Goal: Task Accomplishment & Management: Use online tool/utility

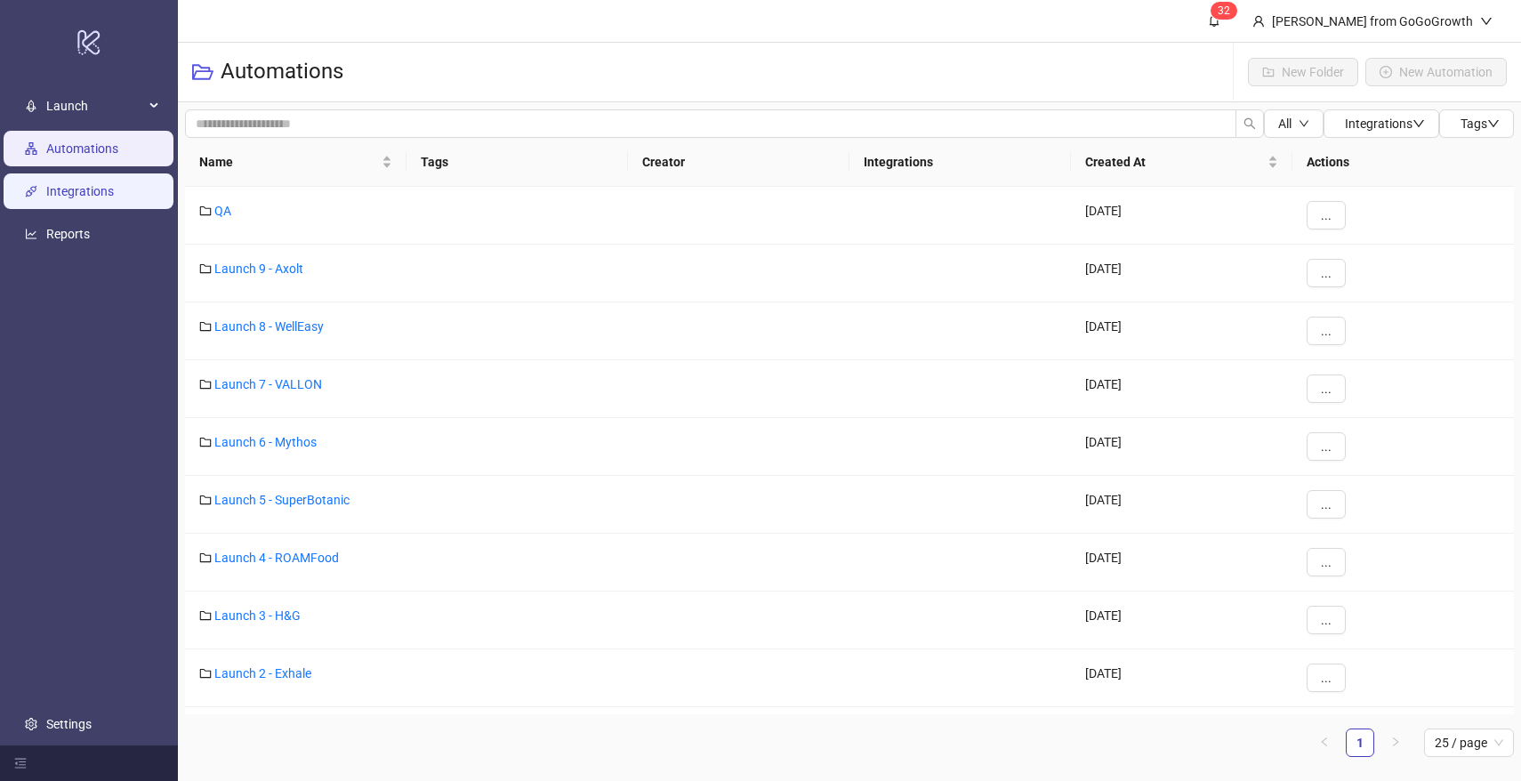
click at [103, 184] on link "Integrations" at bounding box center [80, 191] width 68 height 14
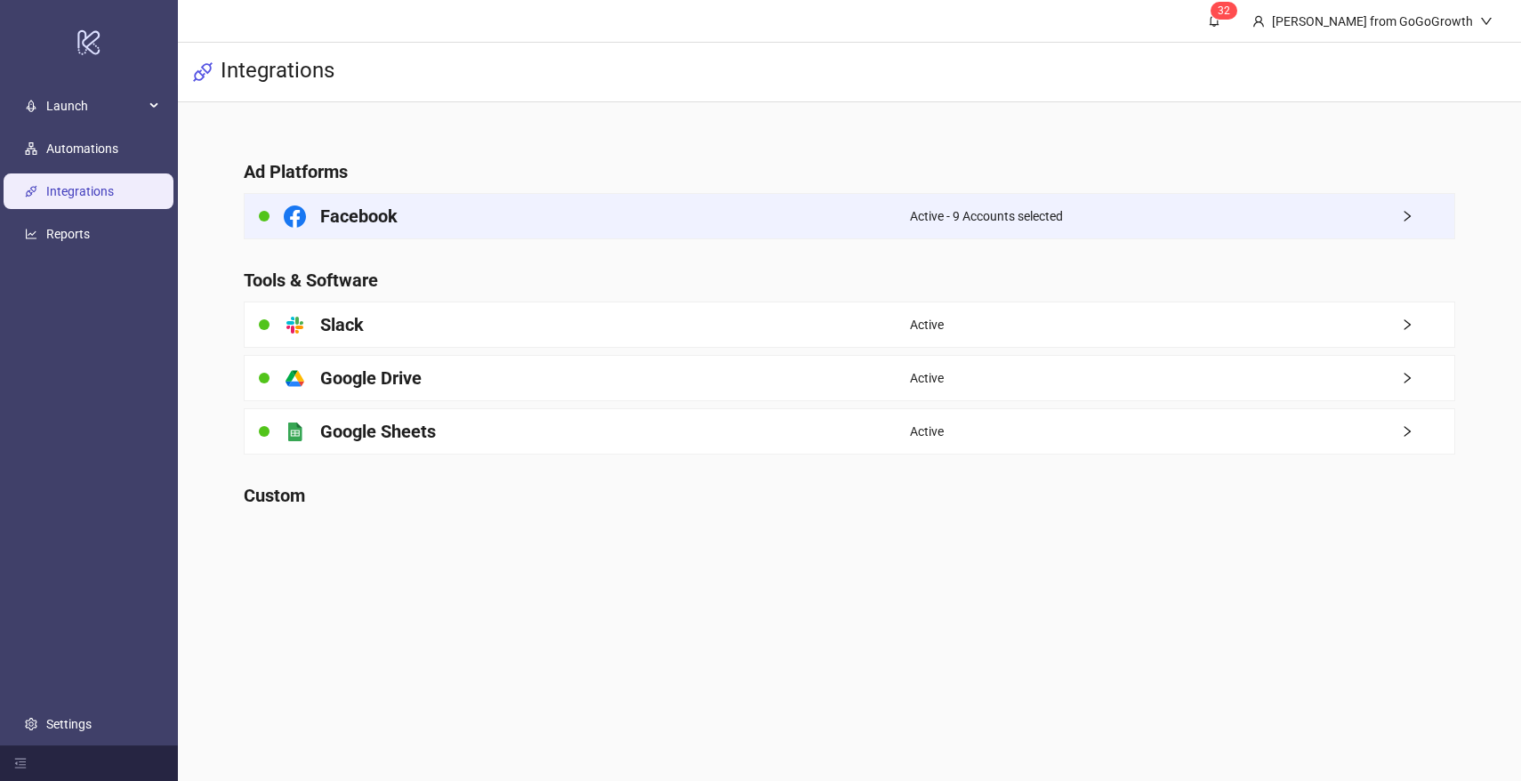
click at [464, 228] on div "Facebook" at bounding box center [578, 216] width 666 height 44
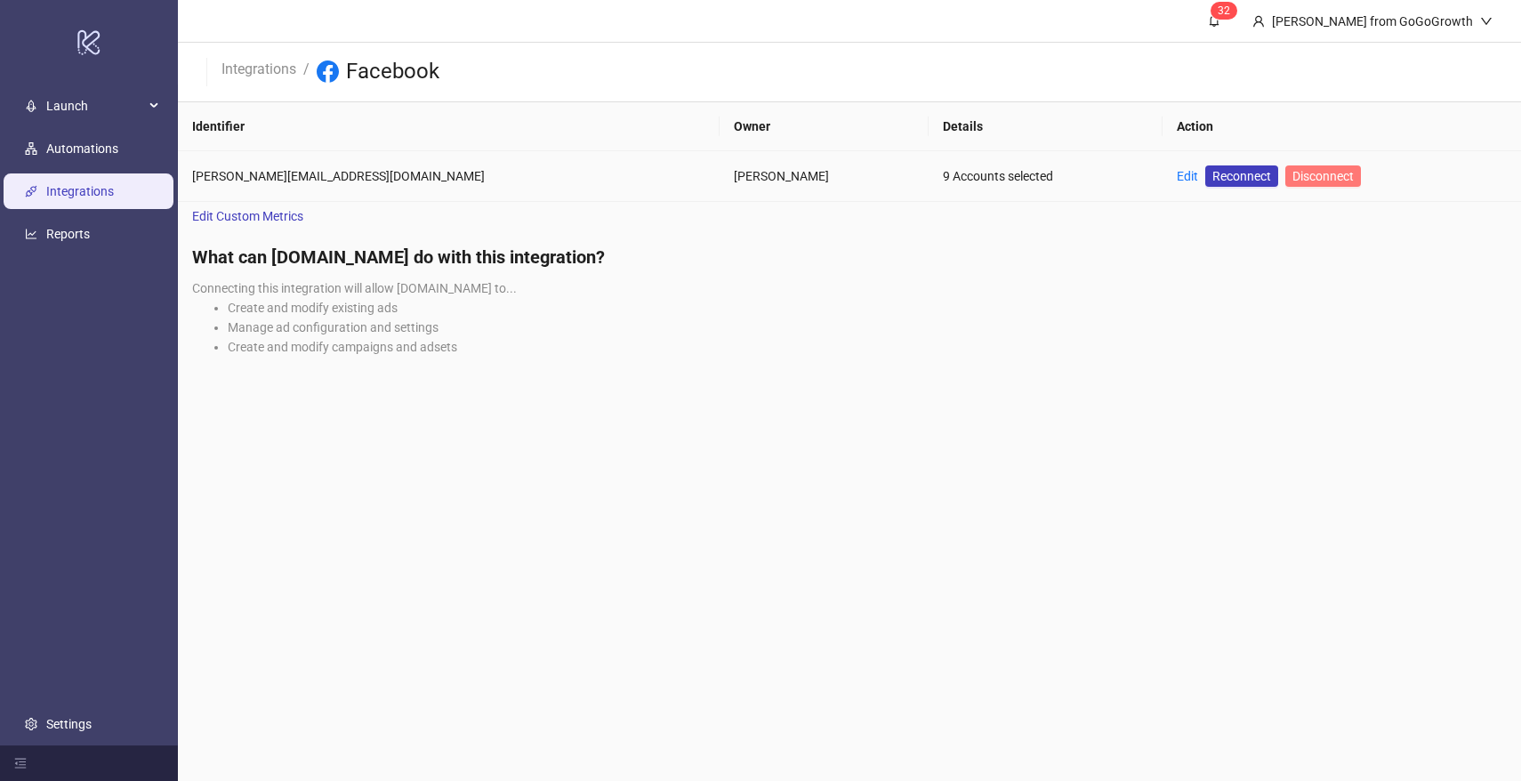
click at [1293, 178] on span "Disconnect" at bounding box center [1323, 176] width 61 height 14
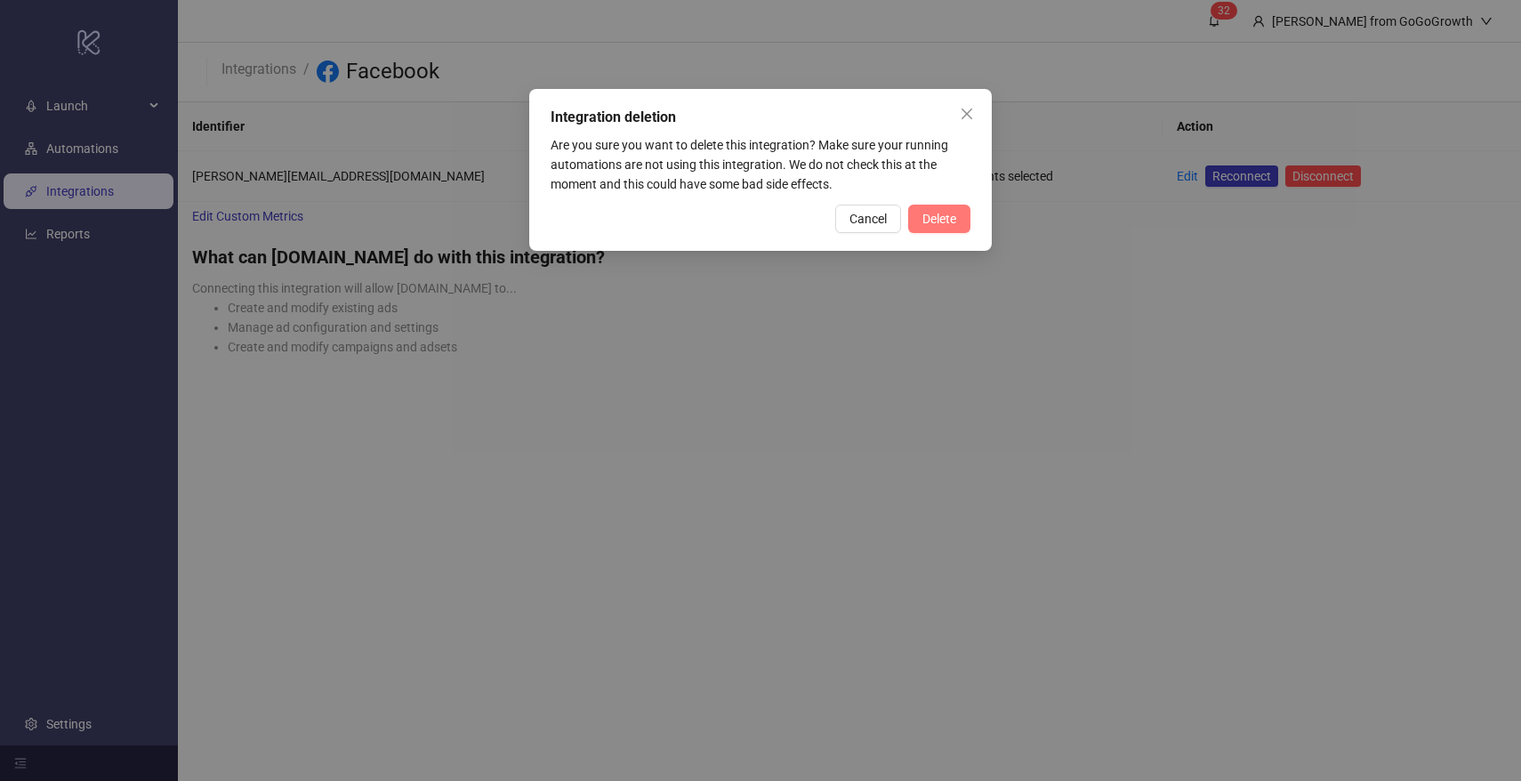
click at [933, 222] on span "Delete" at bounding box center [940, 219] width 34 height 14
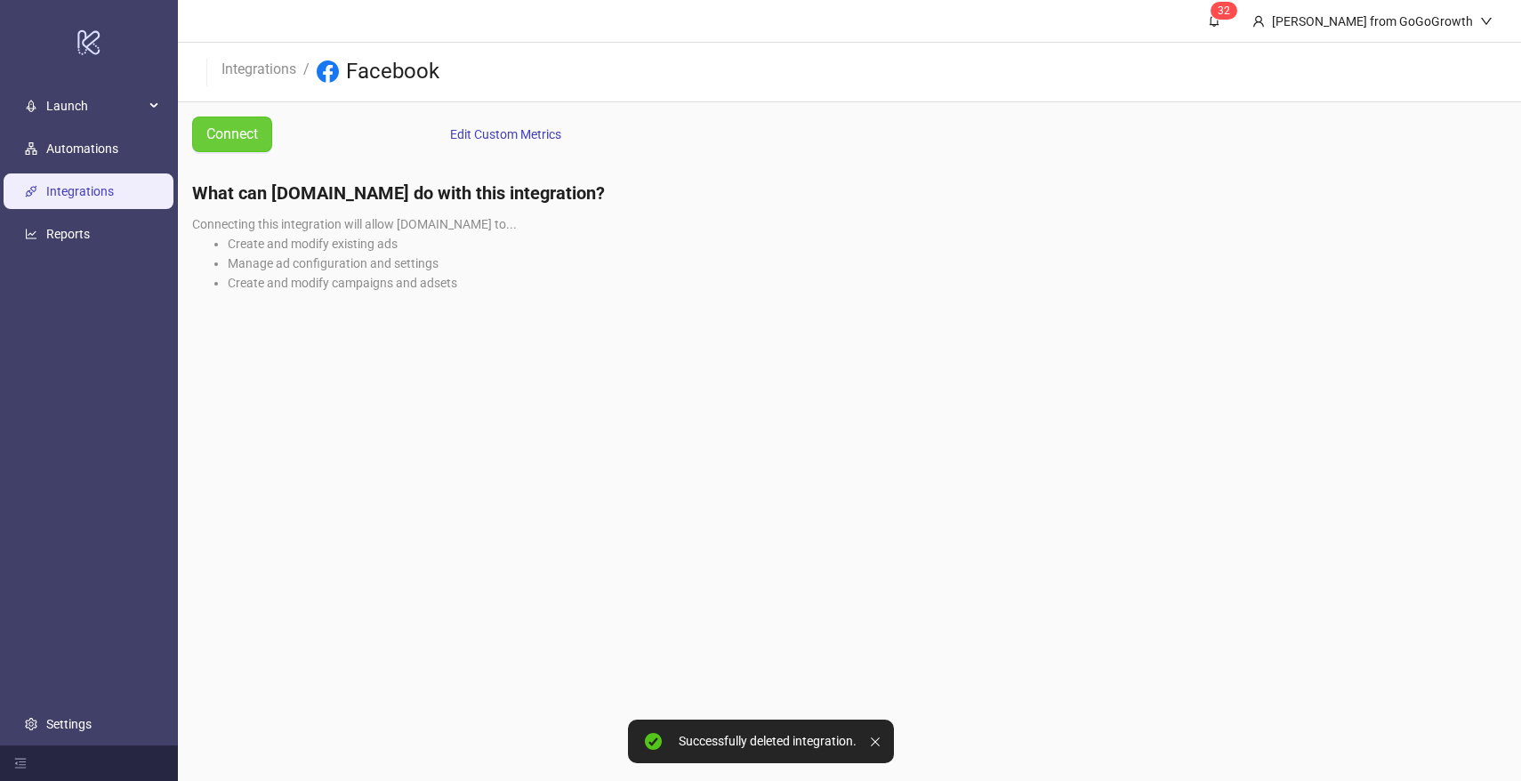
click at [229, 139] on span "Connect" at bounding box center [232, 134] width 52 height 22
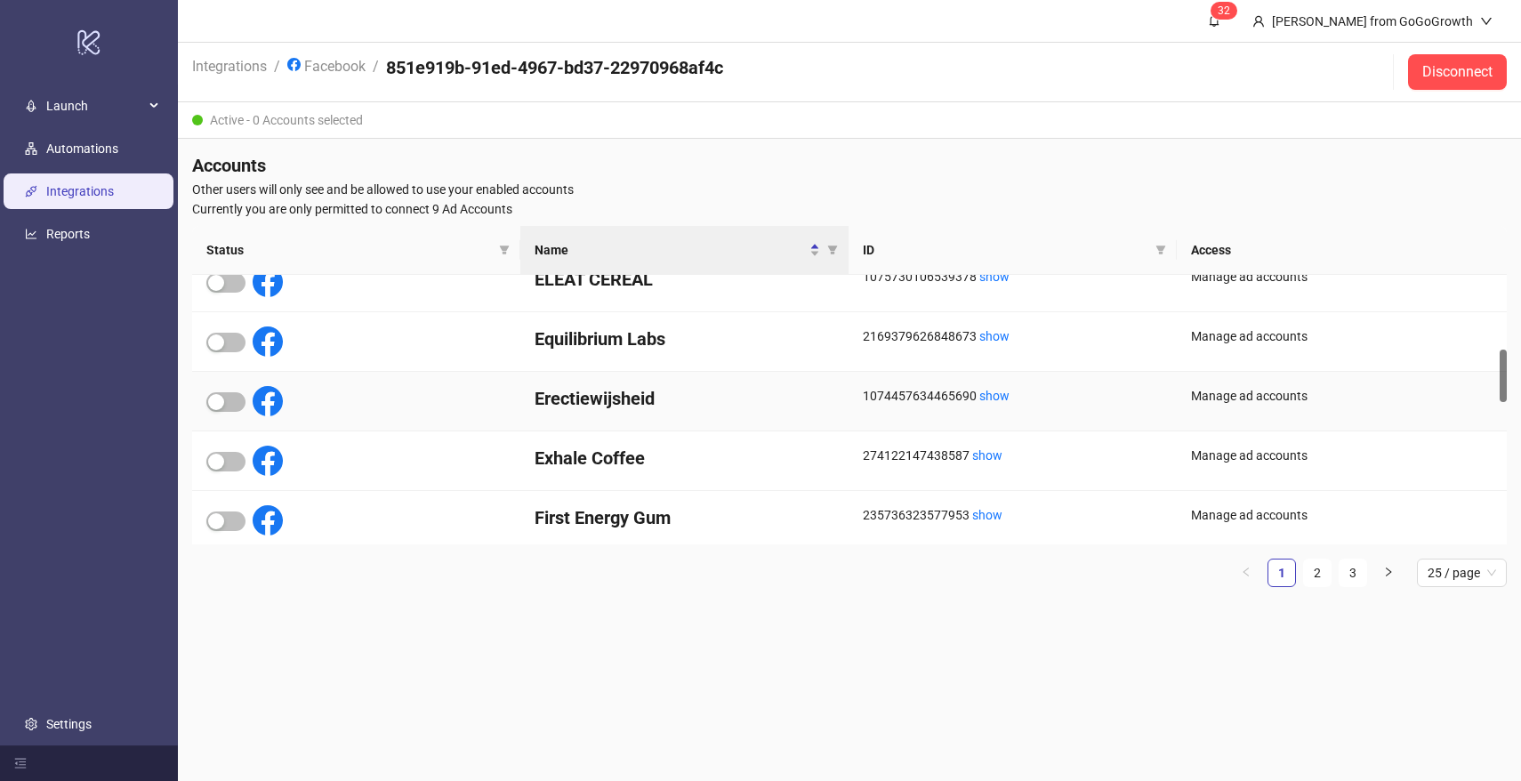
scroll to position [392, 0]
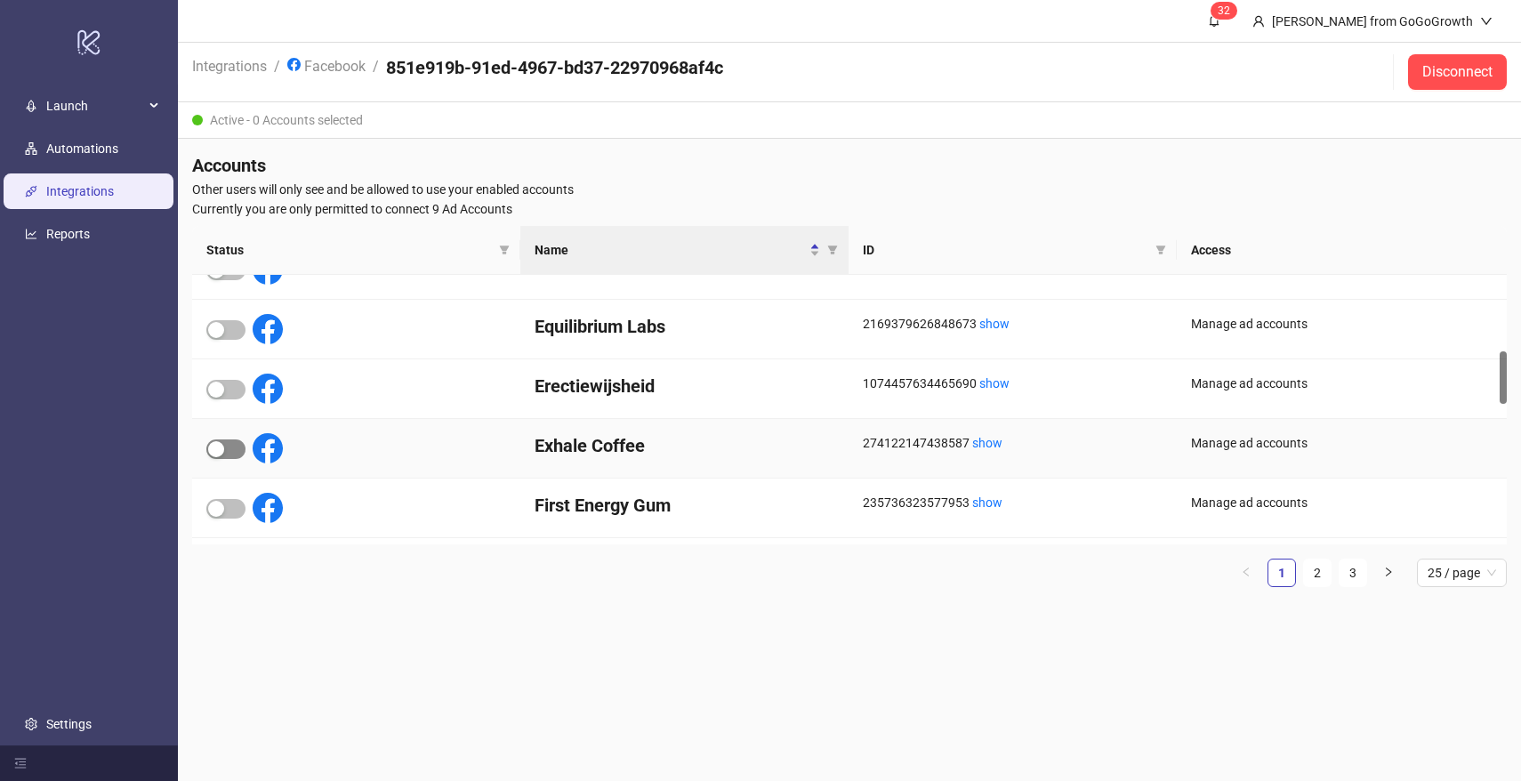
click at [219, 449] on div "button" at bounding box center [216, 449] width 16 height 16
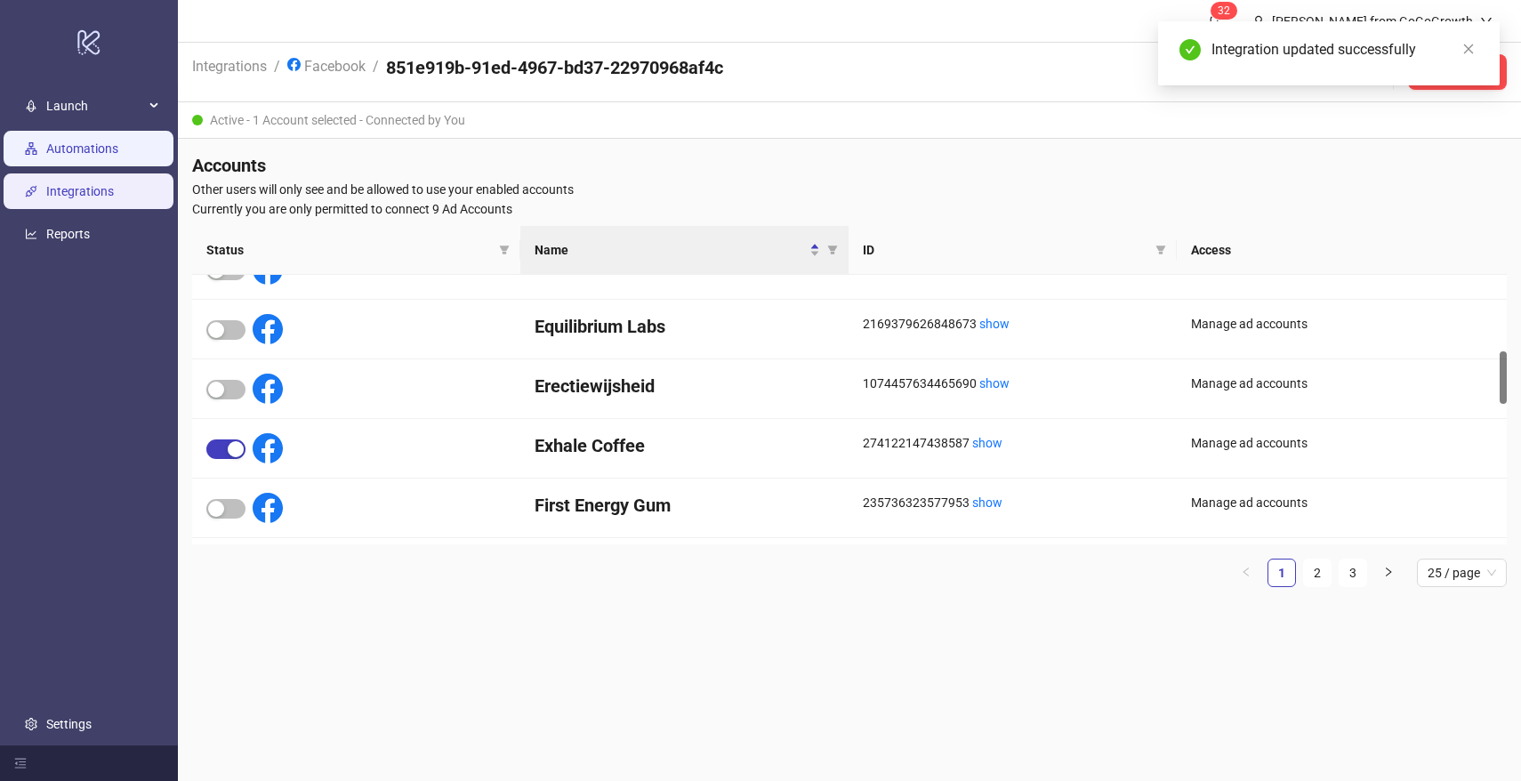
click at [93, 151] on link "Automations" at bounding box center [82, 148] width 72 height 14
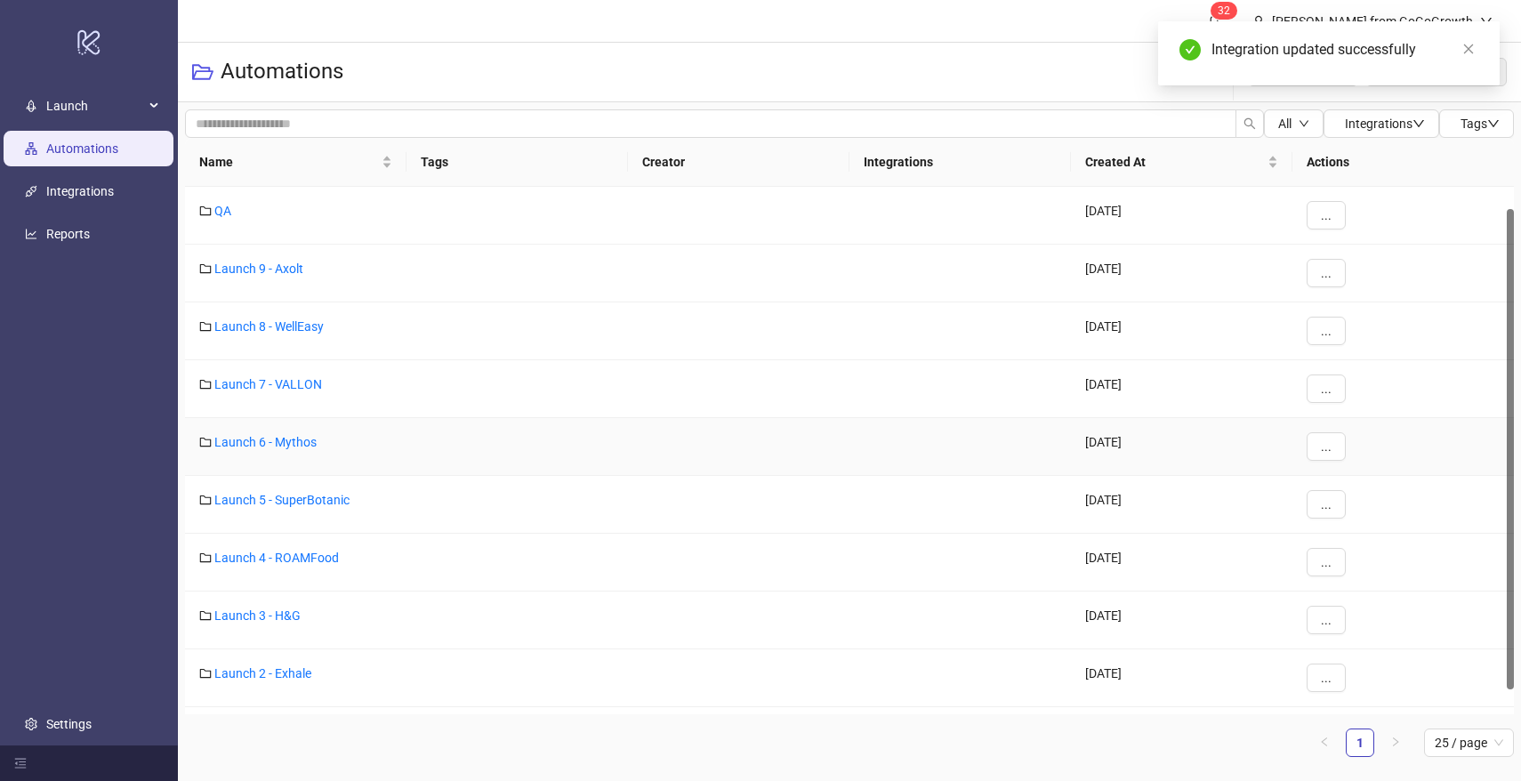
scroll to position [51, 0]
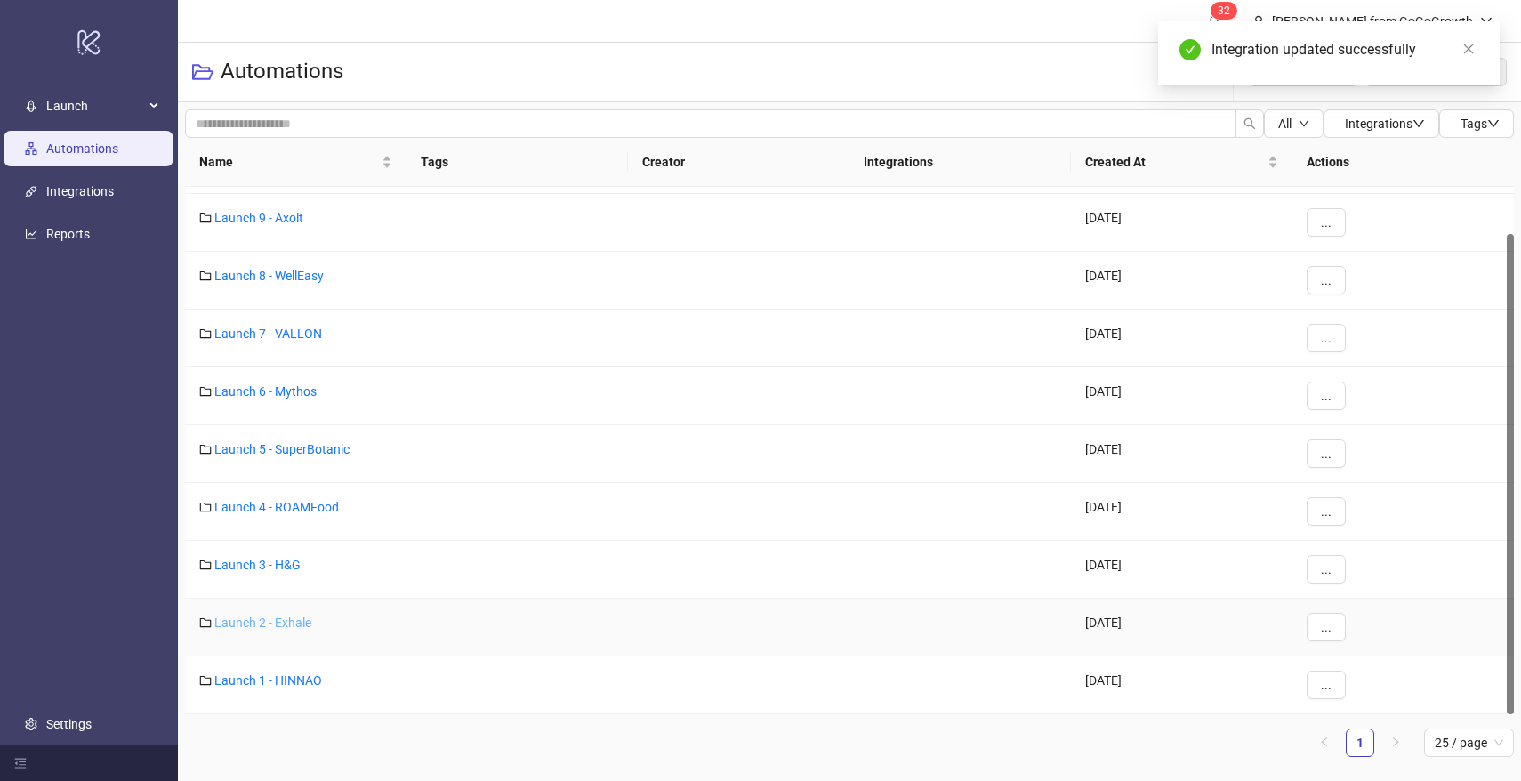
click at [275, 624] on link "Launch 2 - Exhale" at bounding box center [262, 623] width 97 height 14
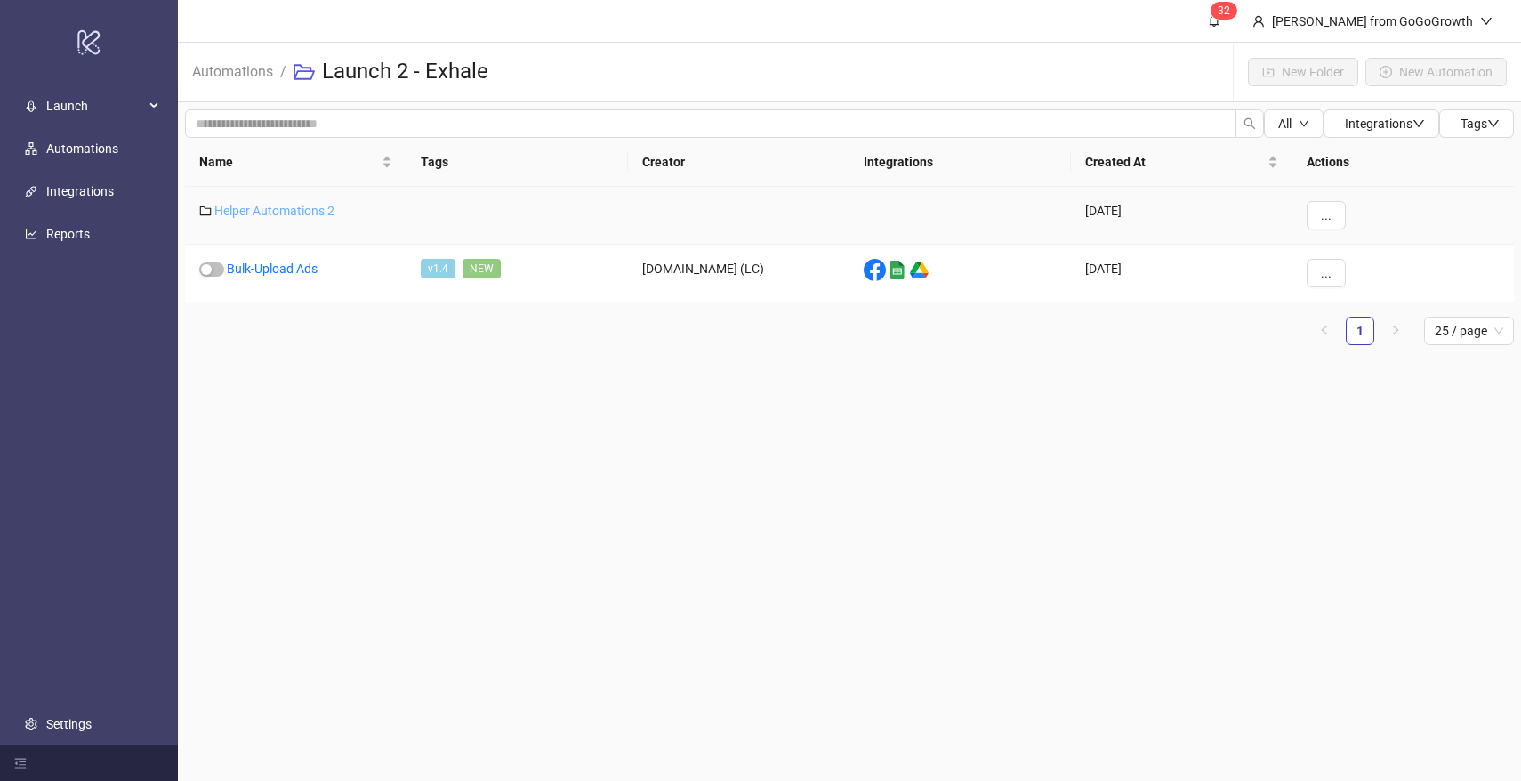
click at [287, 208] on link "Helper Automations 2" at bounding box center [274, 211] width 120 height 14
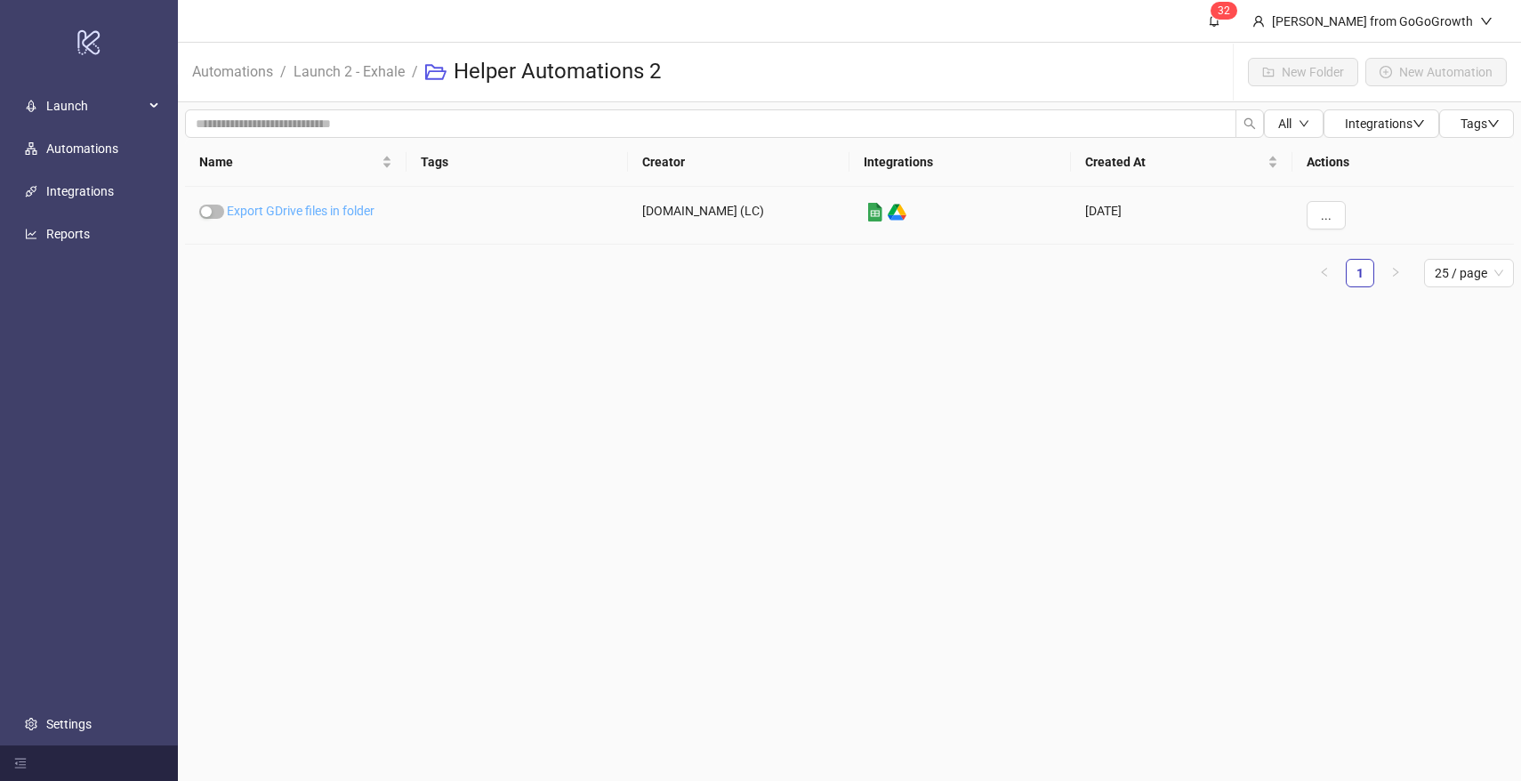
click at [296, 212] on link "Export GDrive files in folder" at bounding box center [301, 211] width 148 height 14
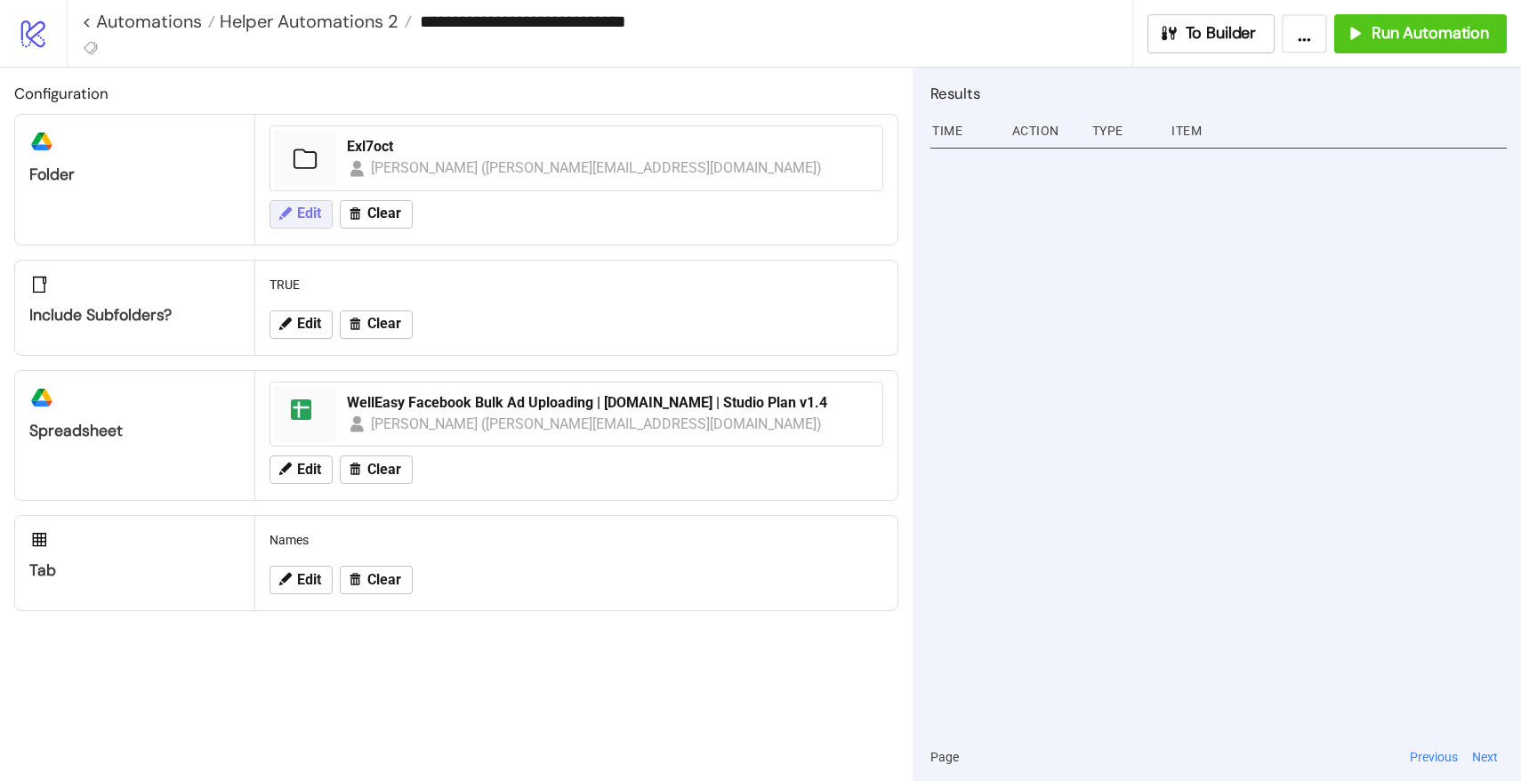
click at [301, 222] on button "Edit" at bounding box center [301, 214] width 63 height 28
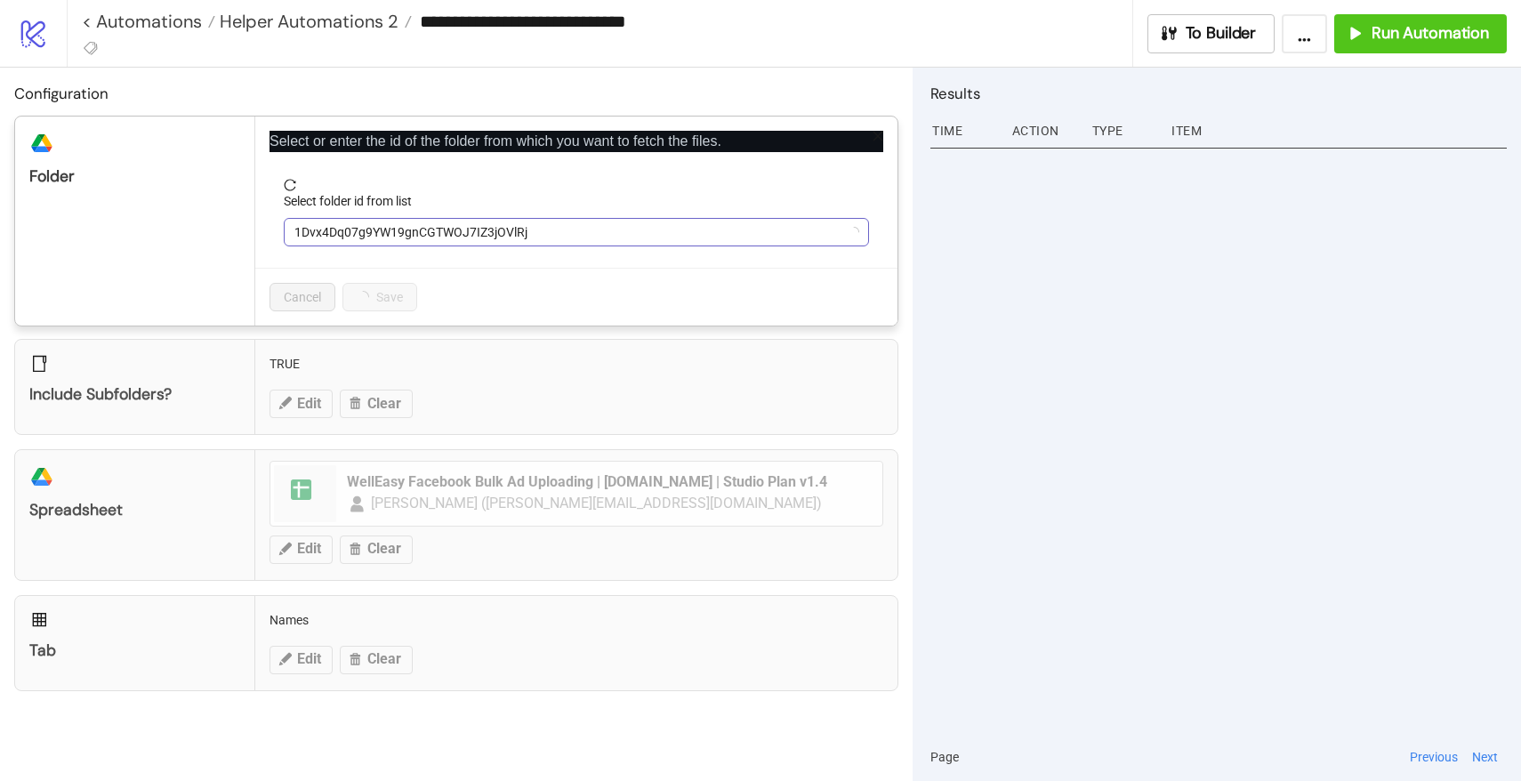
click at [319, 222] on span "1Dvx4Dq07g9YW19gnCGTWOJ7IZ3jOVlRj" at bounding box center [577, 232] width 564 height 27
click at [372, 234] on span "Exl7oct" at bounding box center [577, 232] width 564 height 27
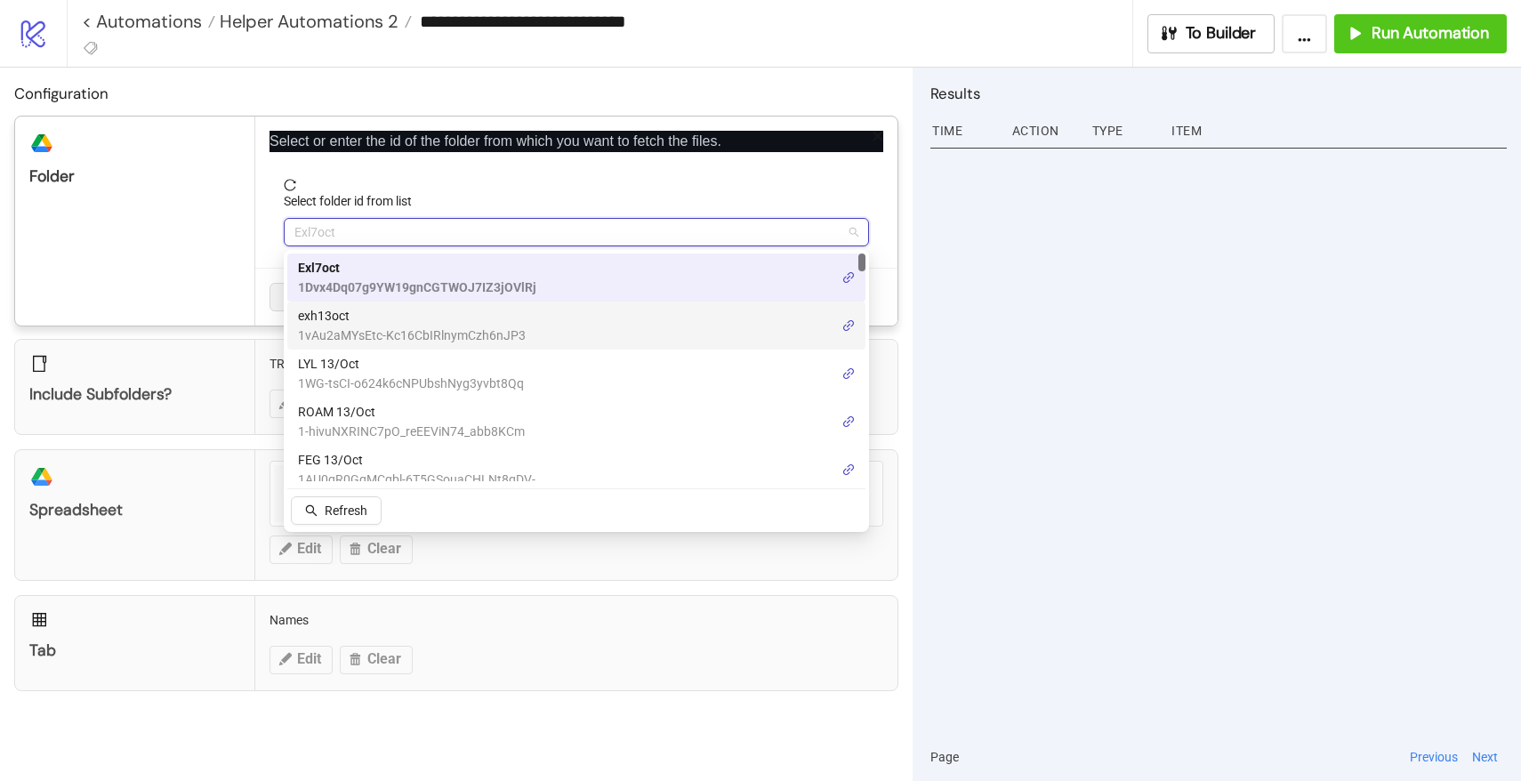
click at [359, 319] on span "exh13oct" at bounding box center [412, 316] width 228 height 20
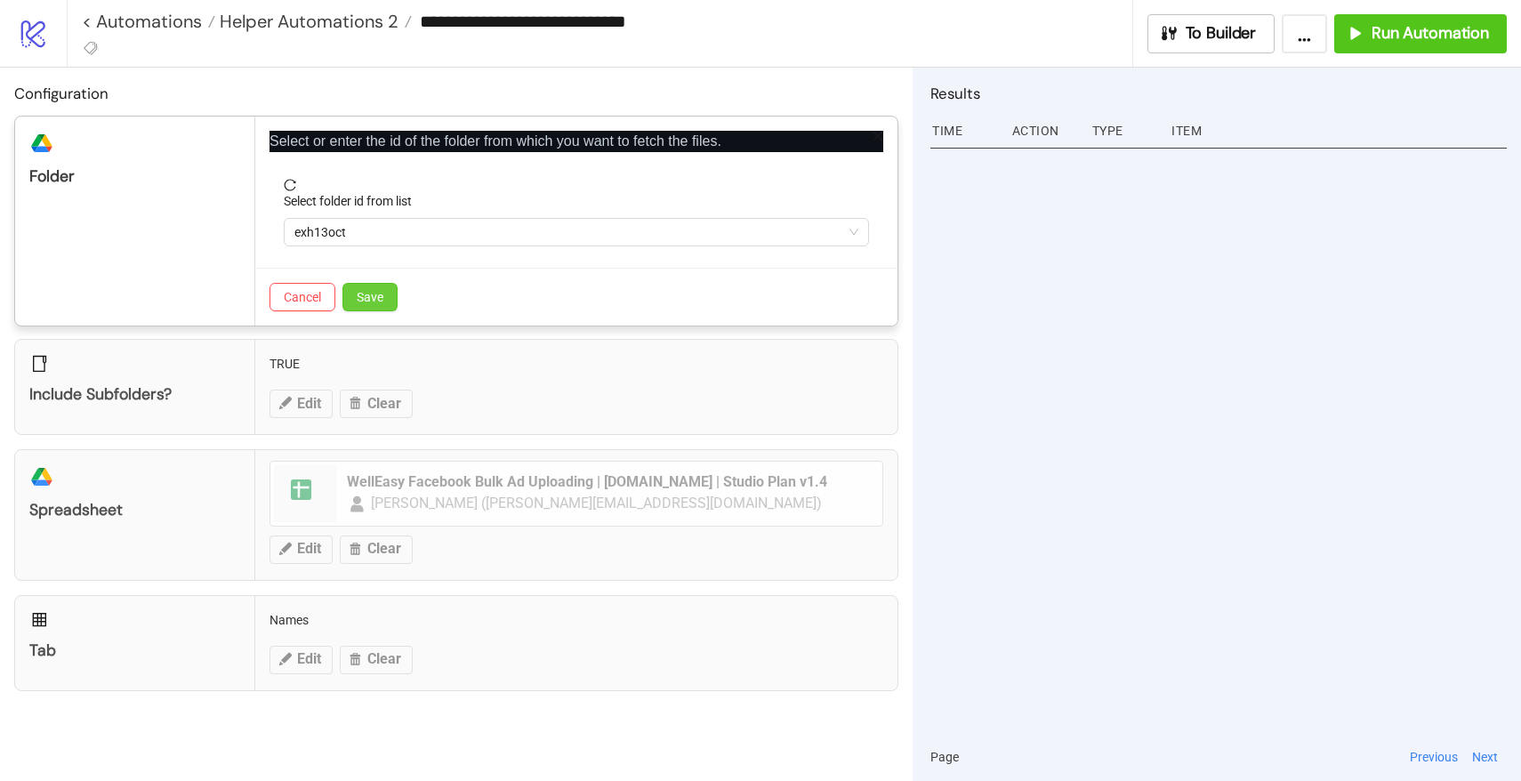
click at [369, 294] on span "Save" at bounding box center [370, 297] width 27 height 14
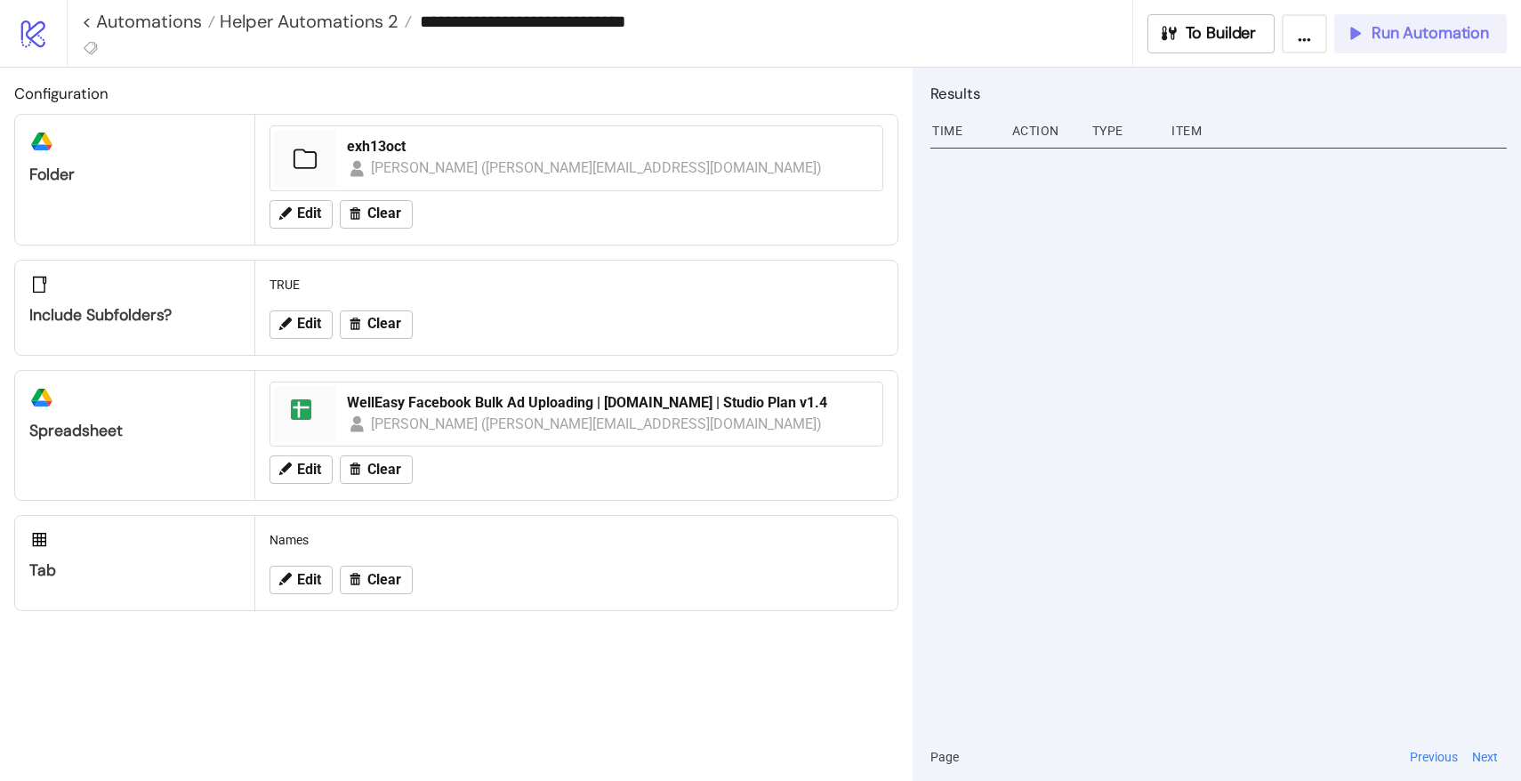
click at [1455, 28] on span "Run Automation" at bounding box center [1430, 33] width 117 height 20
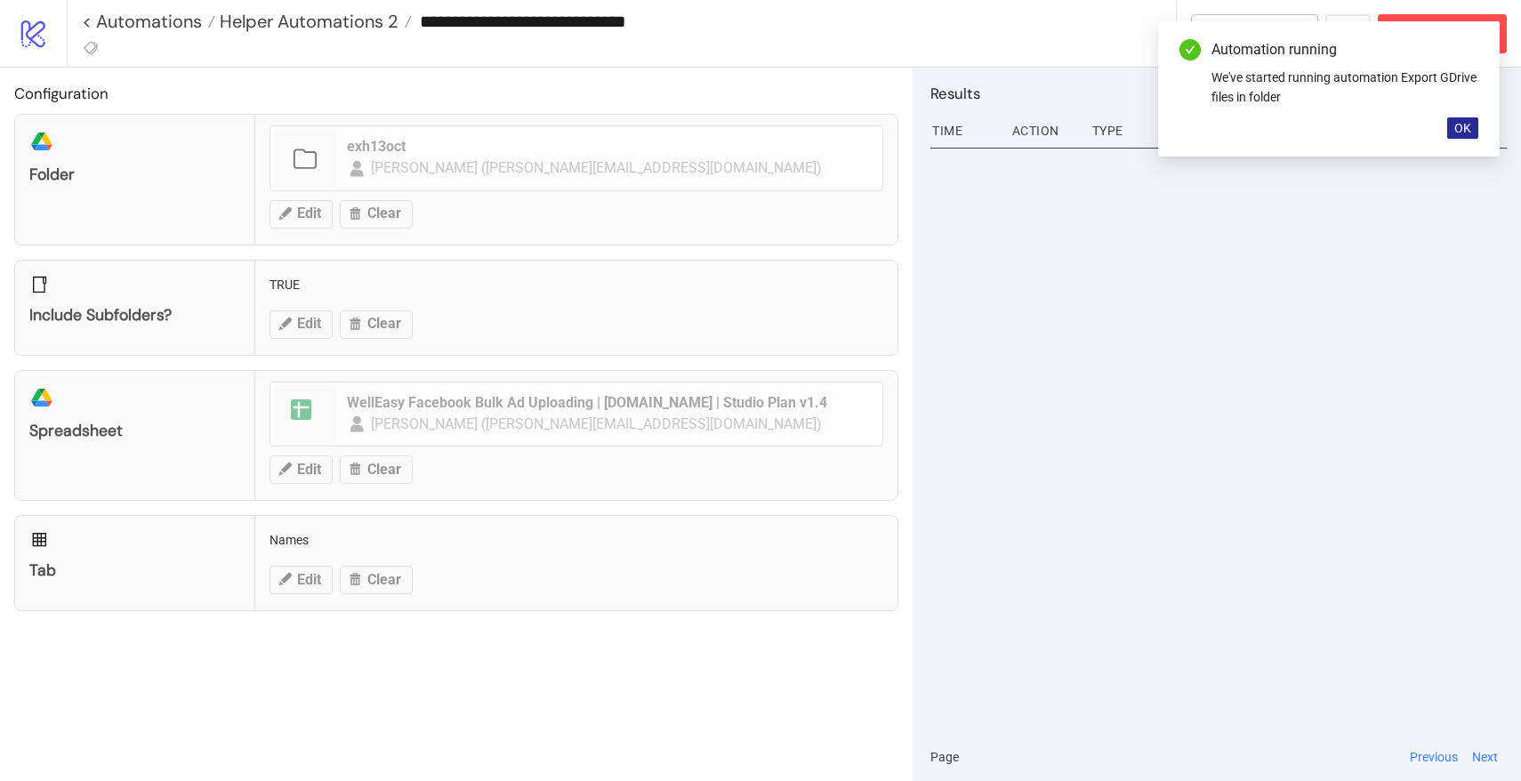
click at [1474, 134] on button "OK" at bounding box center [1463, 127] width 31 height 21
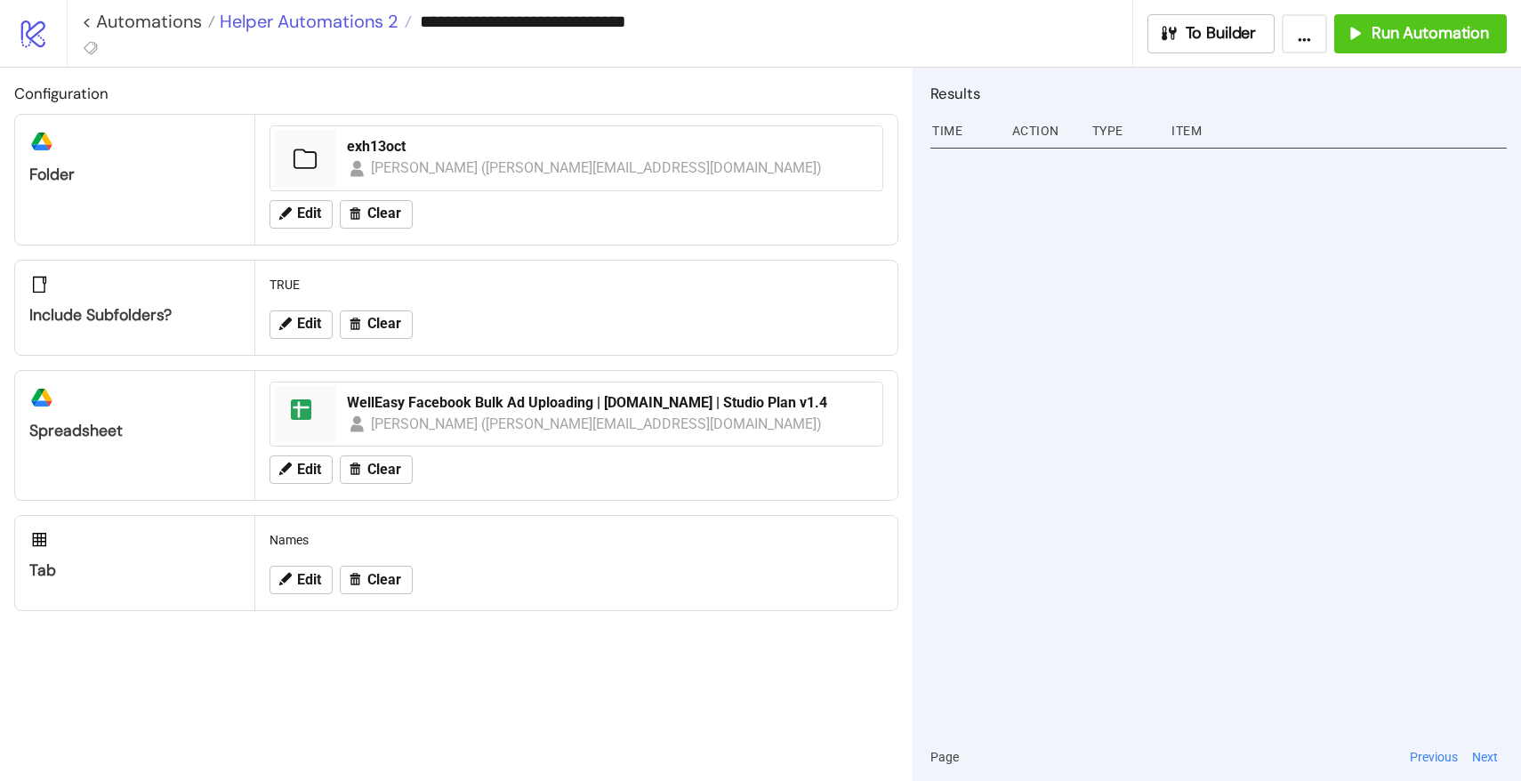
click at [364, 17] on span "Helper Automations 2" at bounding box center [306, 21] width 183 height 23
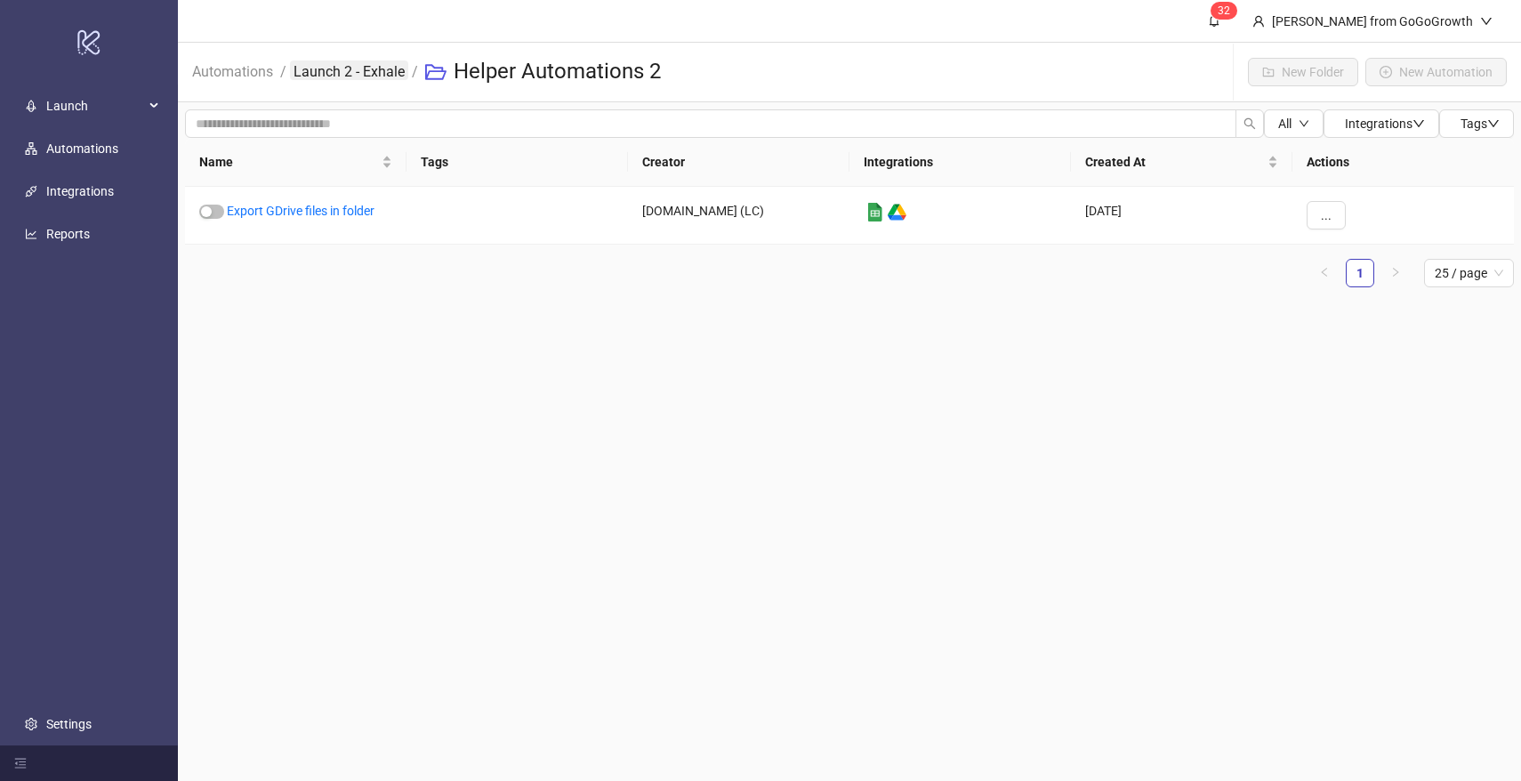
click at [331, 77] on link "Launch 2 - Exhale" at bounding box center [349, 71] width 118 height 20
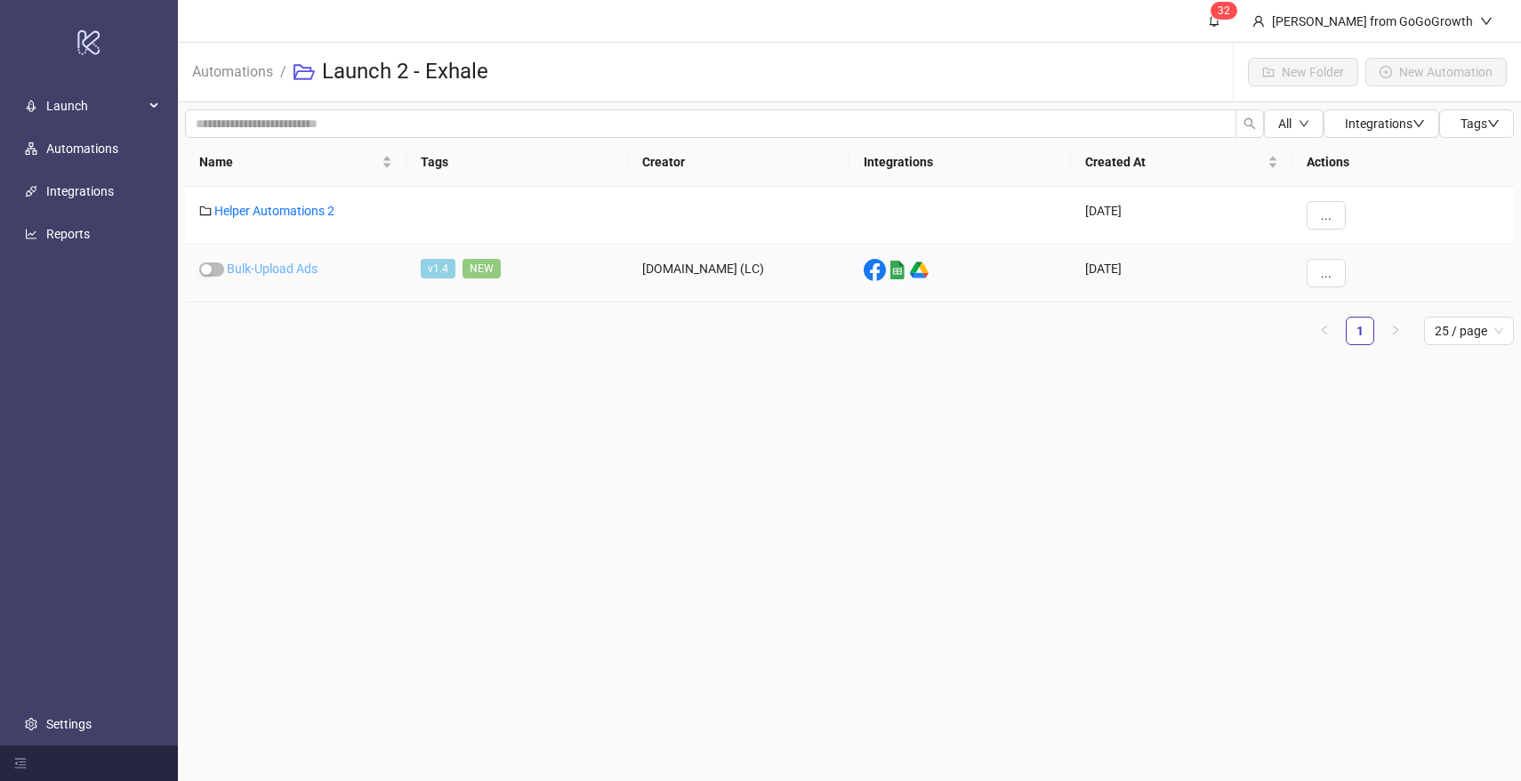
click at [287, 265] on link "Bulk-Upload Ads" at bounding box center [272, 269] width 91 height 14
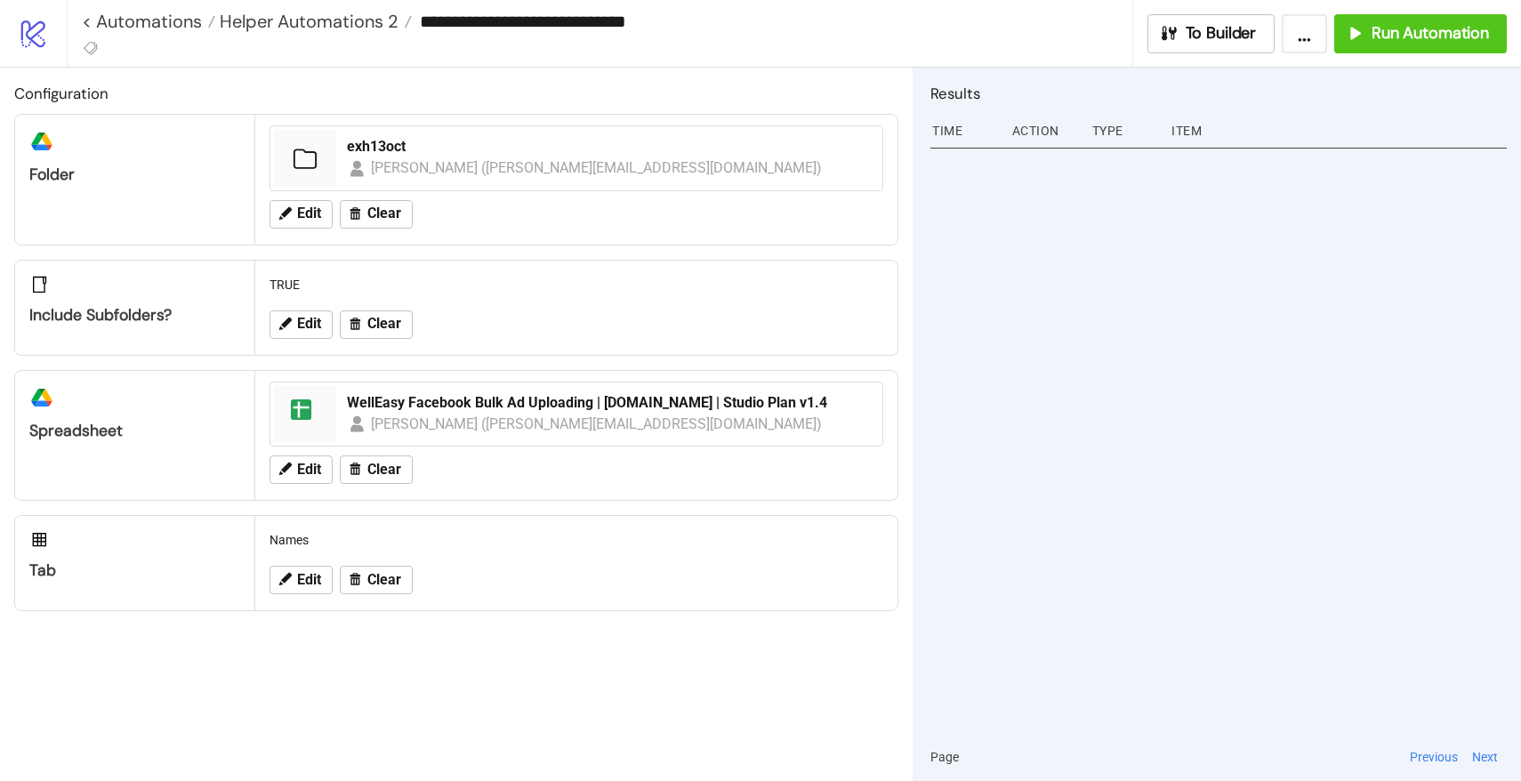
type input "**********"
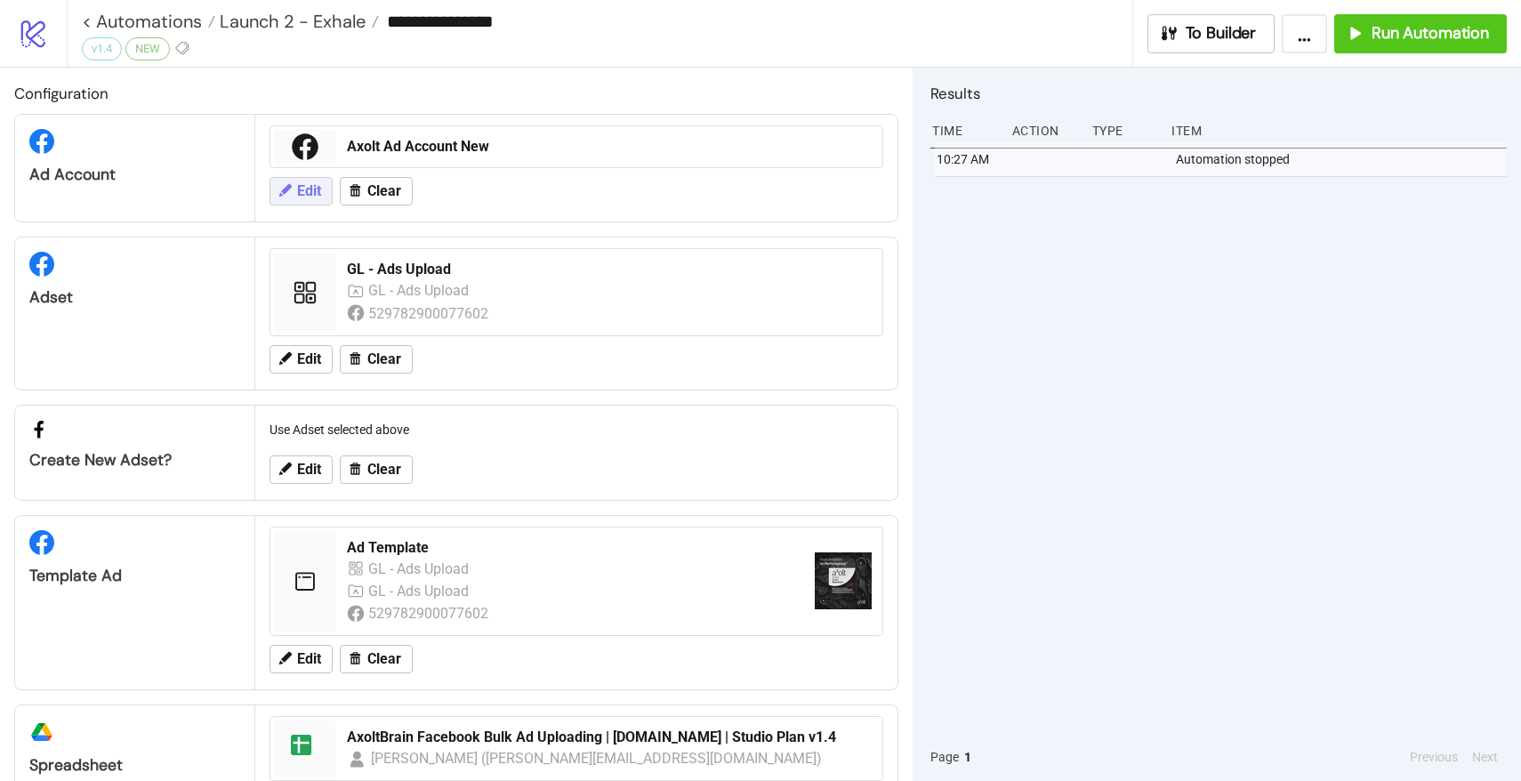
click at [311, 198] on span "Edit" at bounding box center [309, 191] width 24 height 16
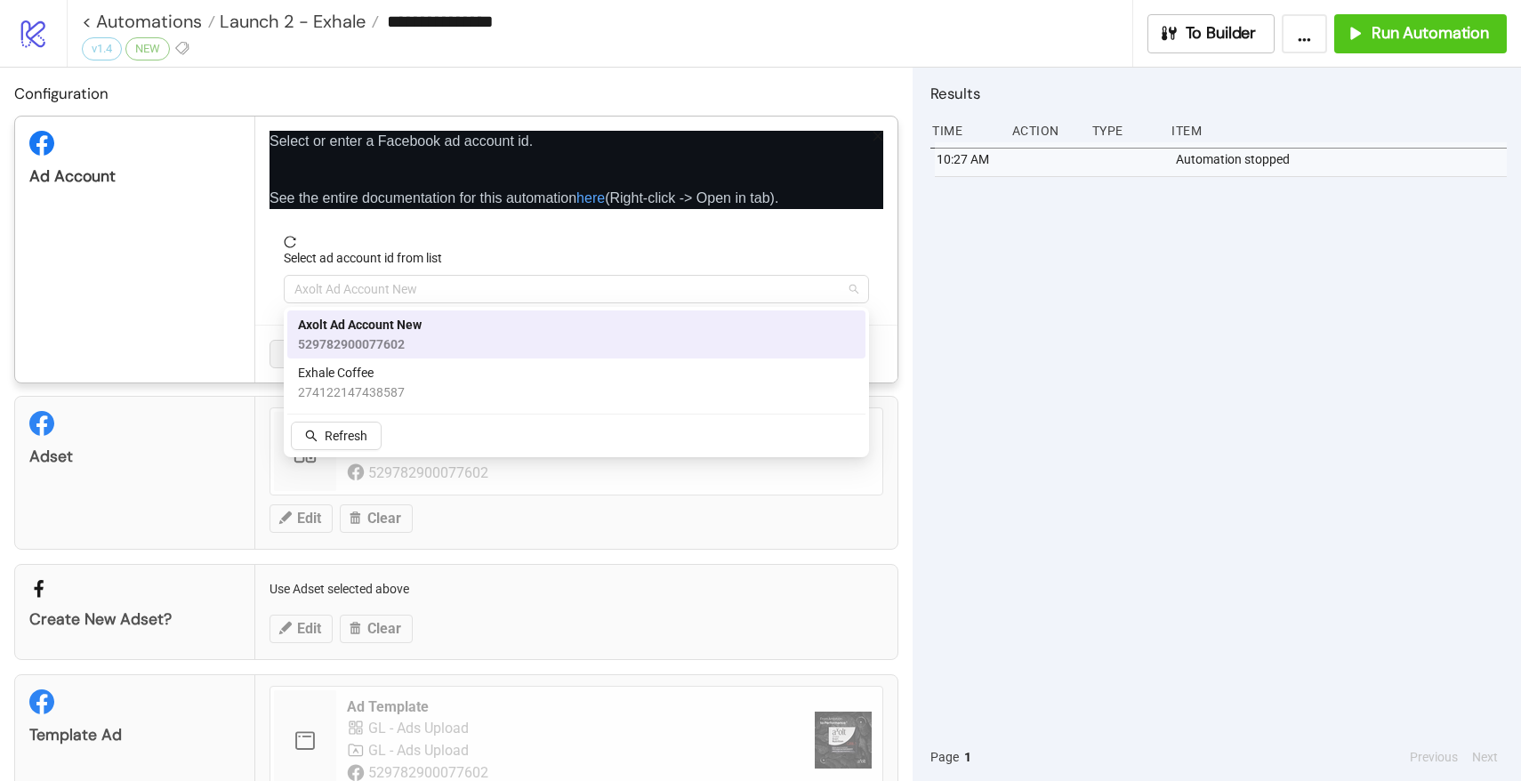
click at [379, 282] on span "Axolt Ad Account New" at bounding box center [577, 289] width 564 height 27
click at [368, 383] on span "274122147438587" at bounding box center [351, 393] width 107 height 20
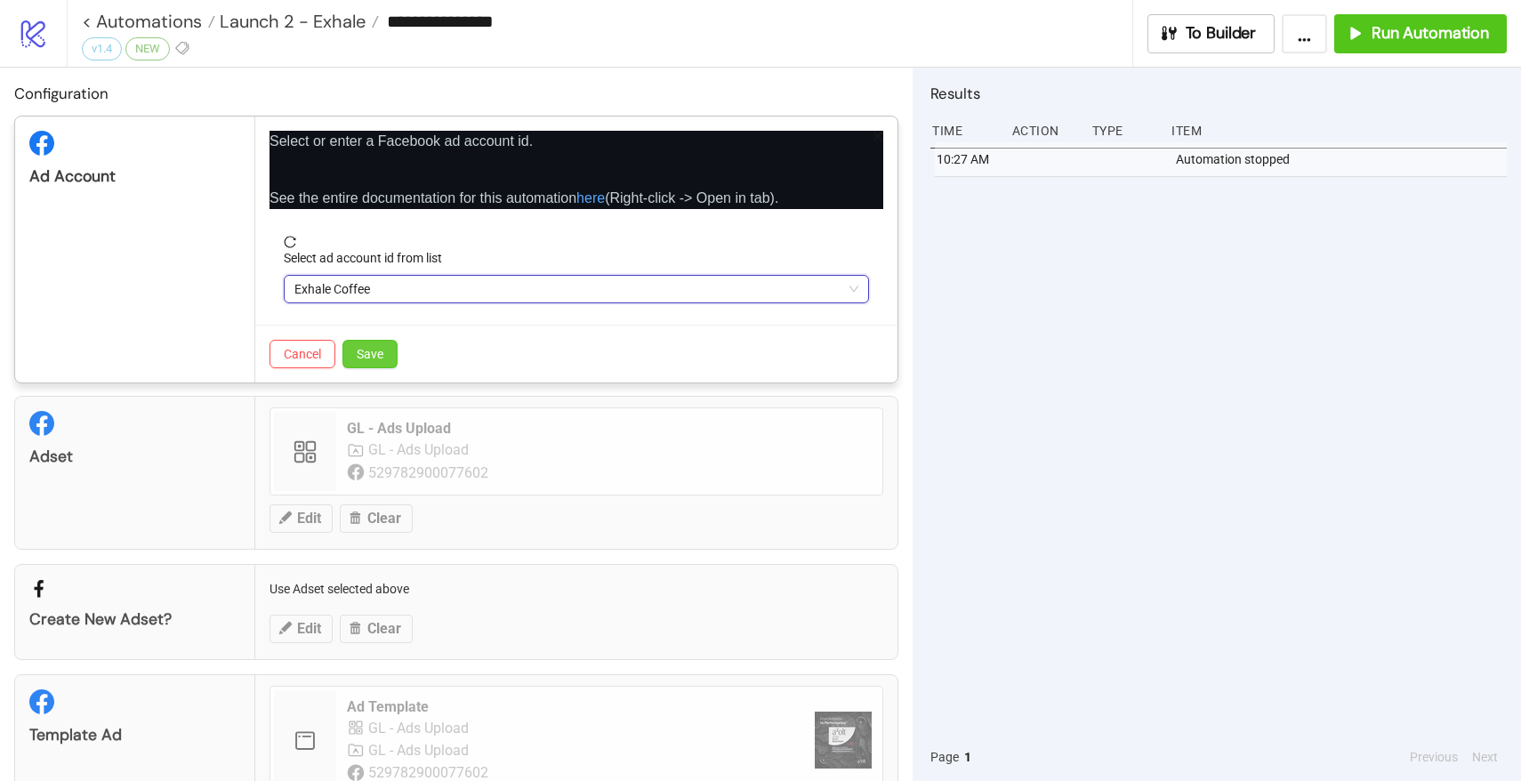
click at [367, 347] on span "Save" at bounding box center [370, 354] width 27 height 14
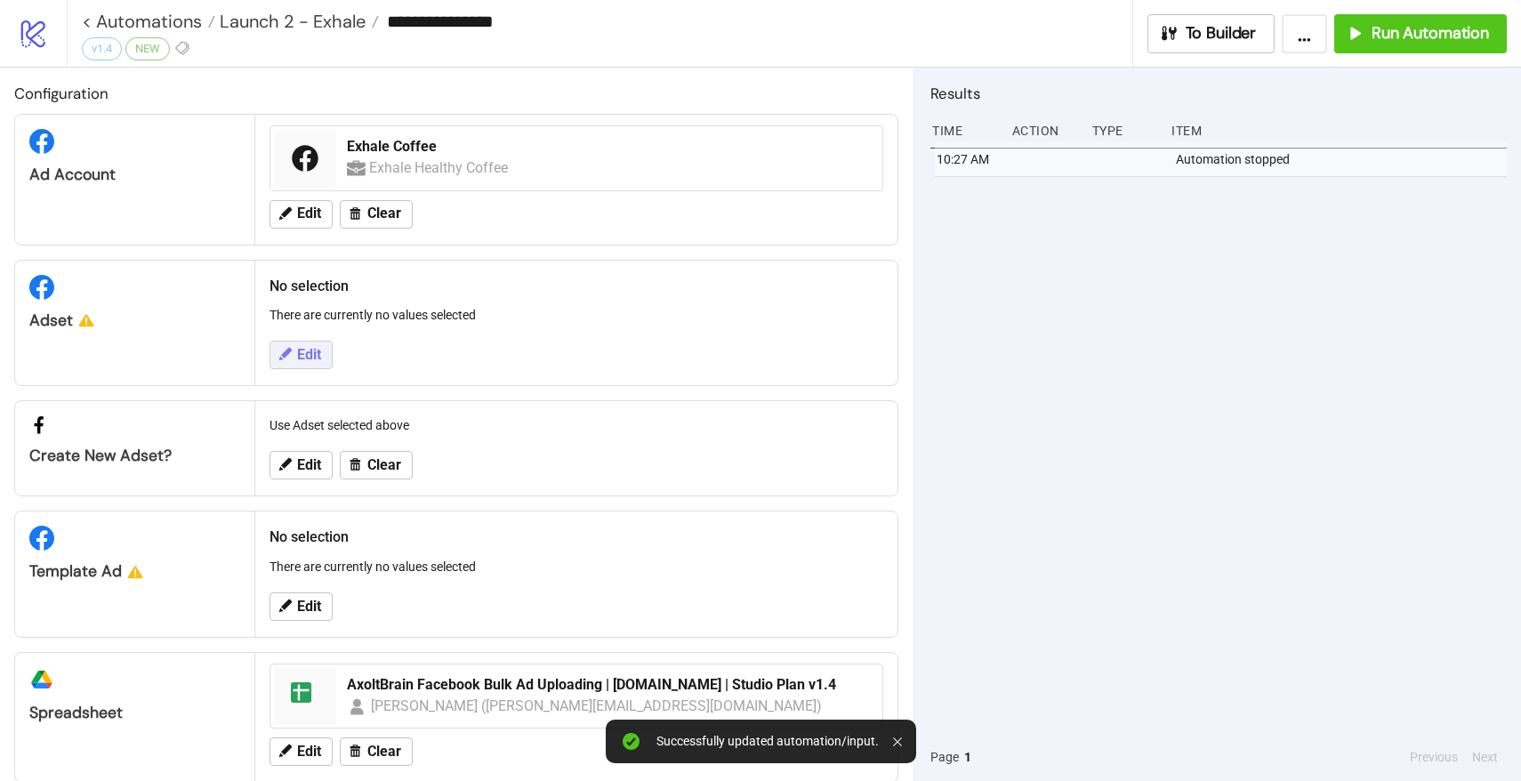
click at [311, 358] on span "Edit" at bounding box center [309, 355] width 24 height 16
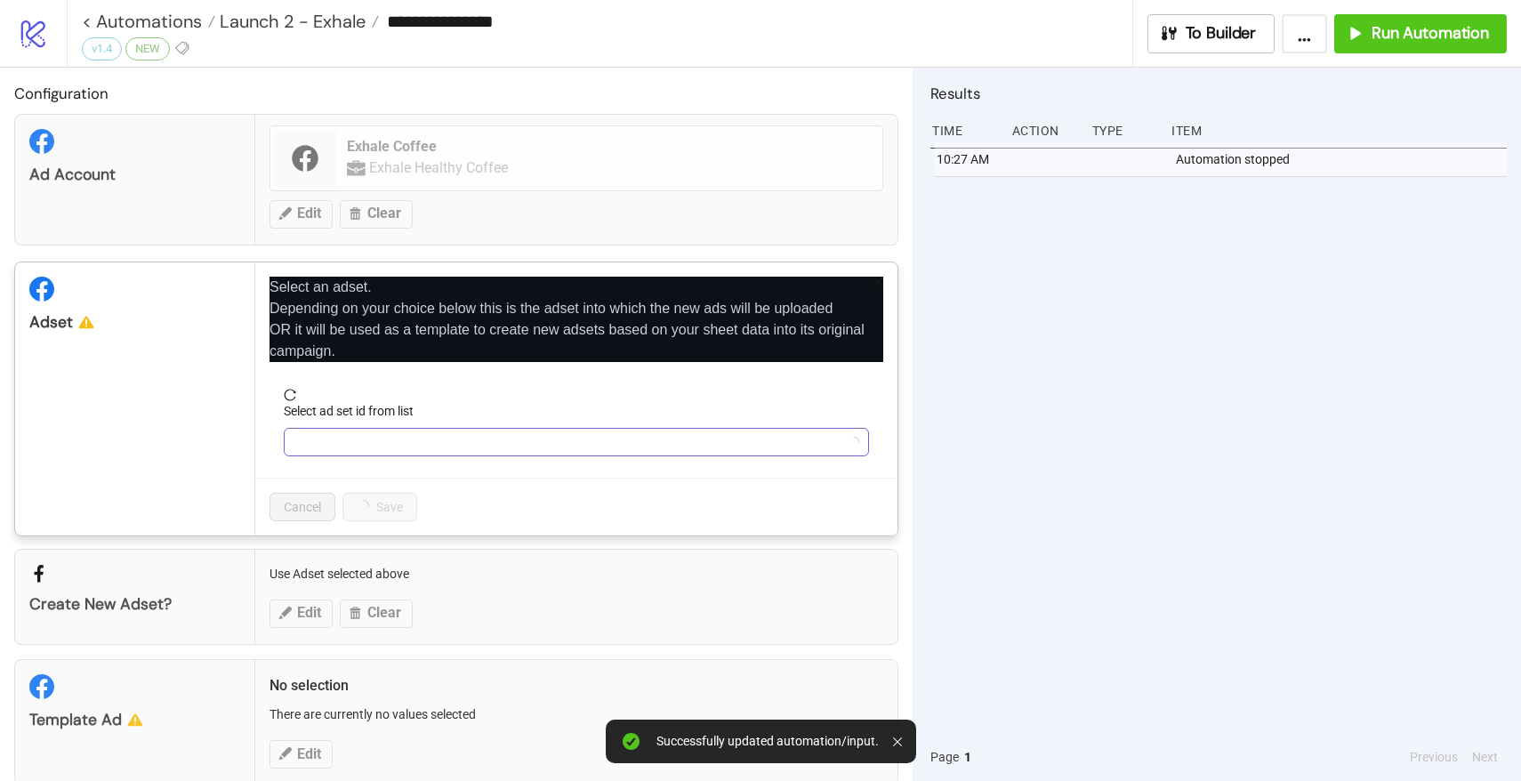
click at [358, 438] on input "Select ad set id from list" at bounding box center [569, 442] width 548 height 27
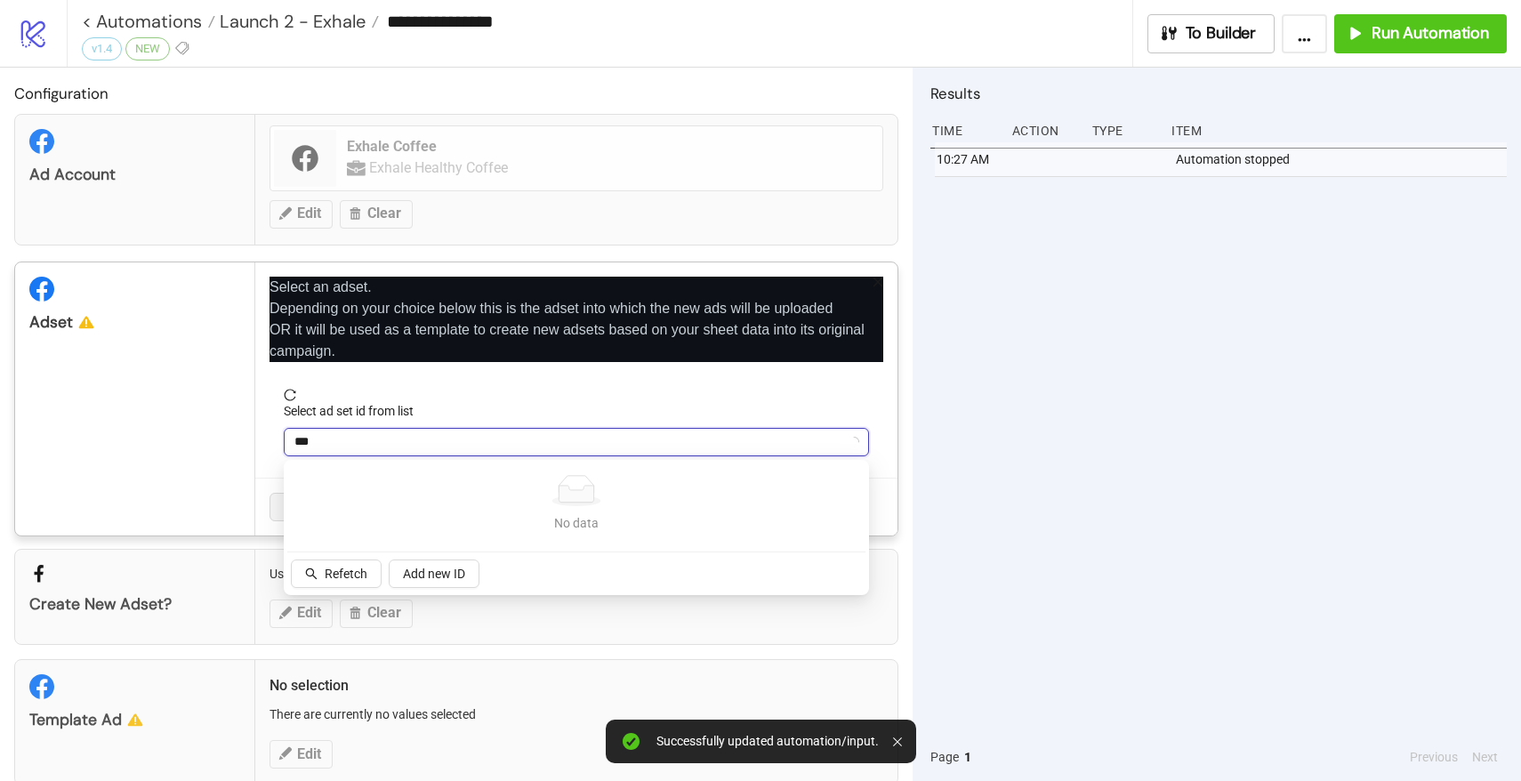
type input "****"
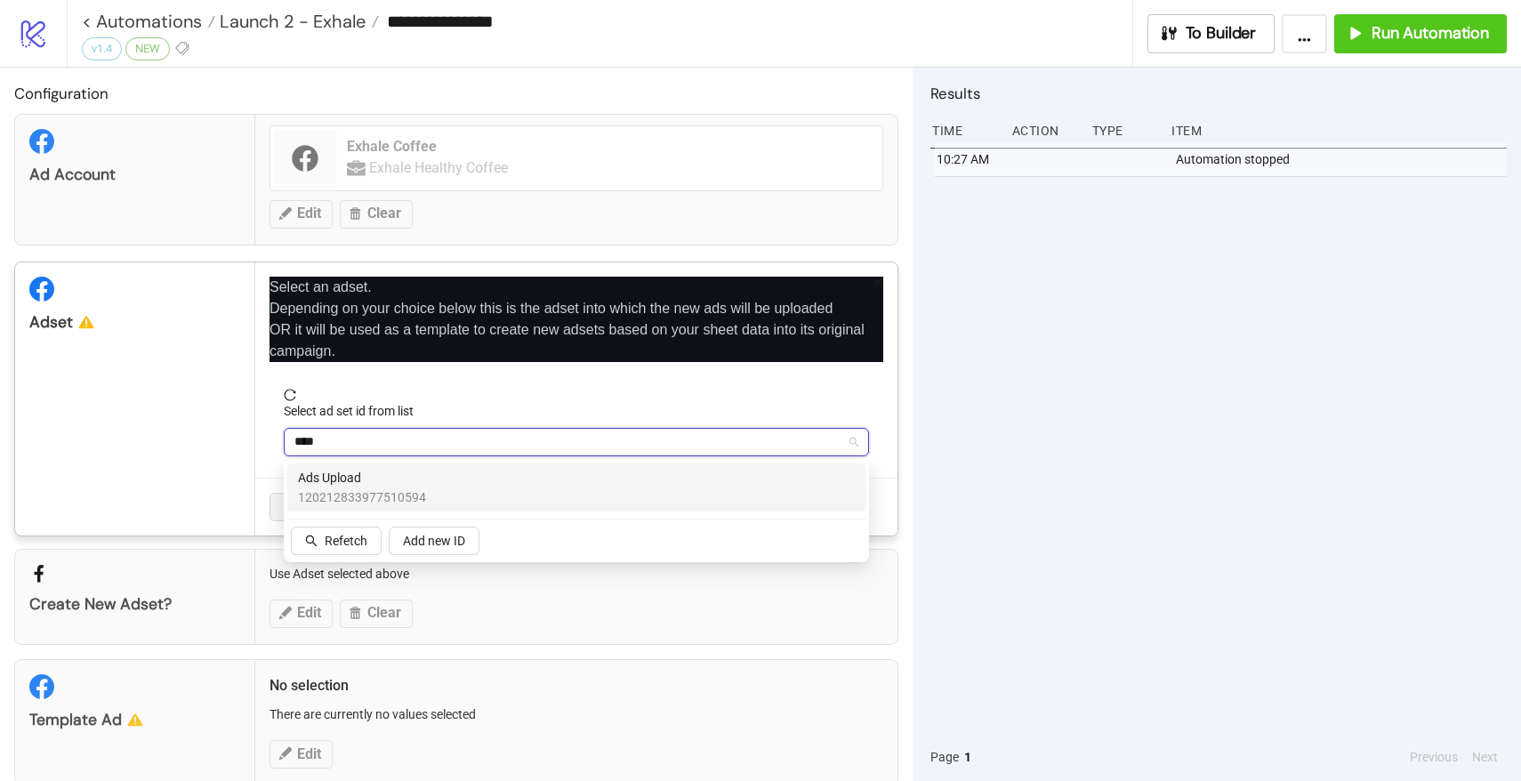
click at [360, 500] on span "120212833977510594" at bounding box center [362, 498] width 128 height 20
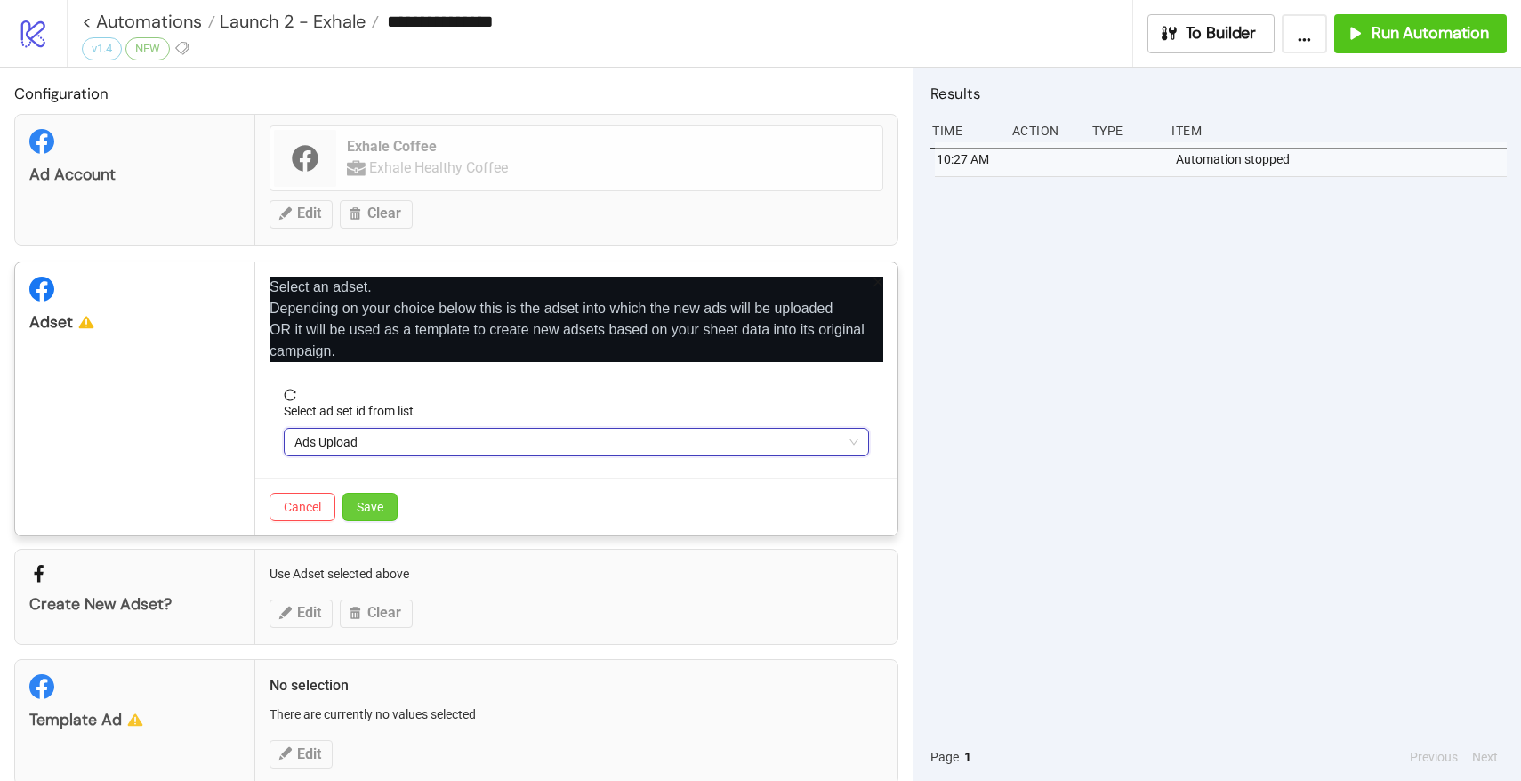
click at [387, 504] on button "Save" at bounding box center [370, 507] width 55 height 28
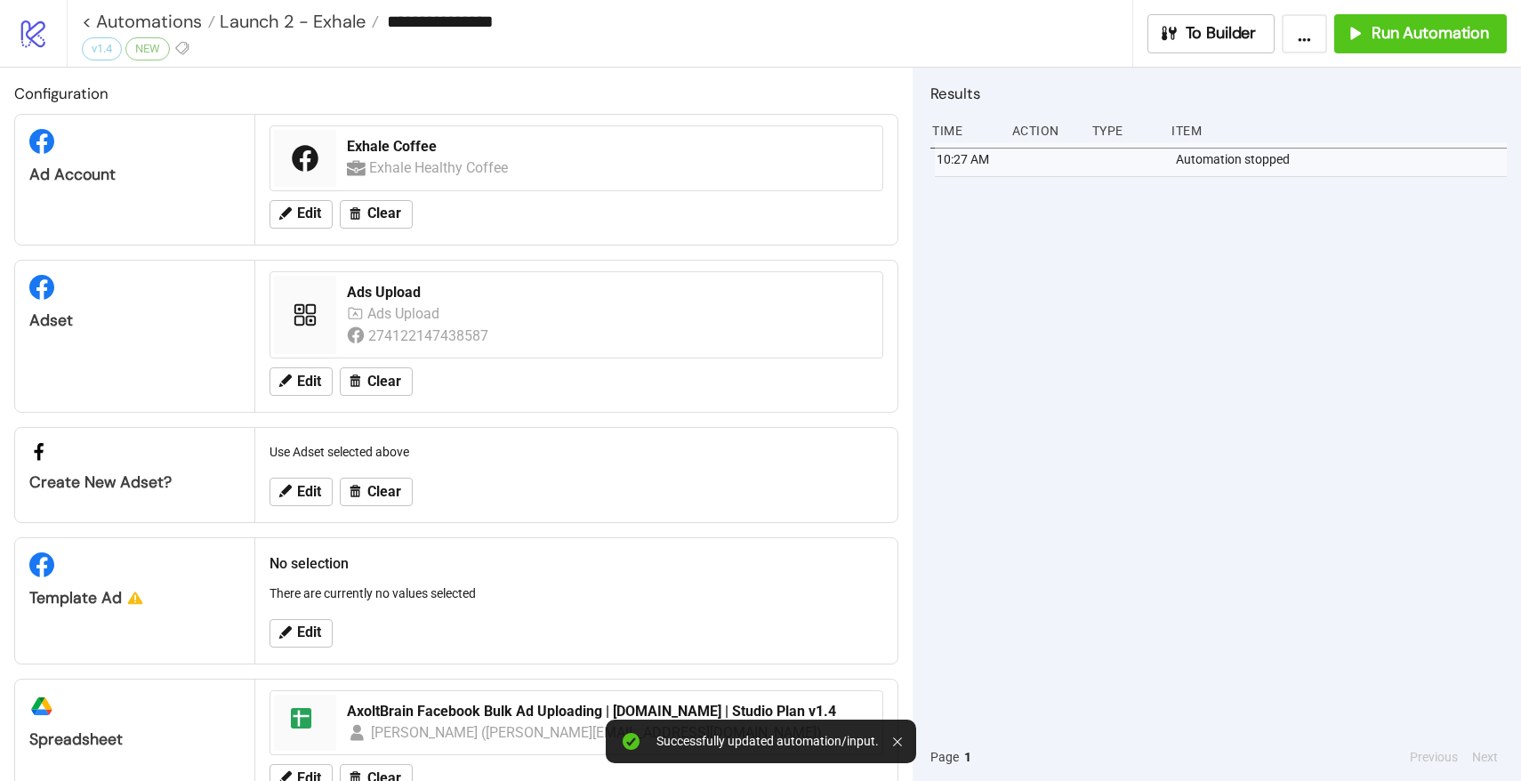
scroll to position [57, 0]
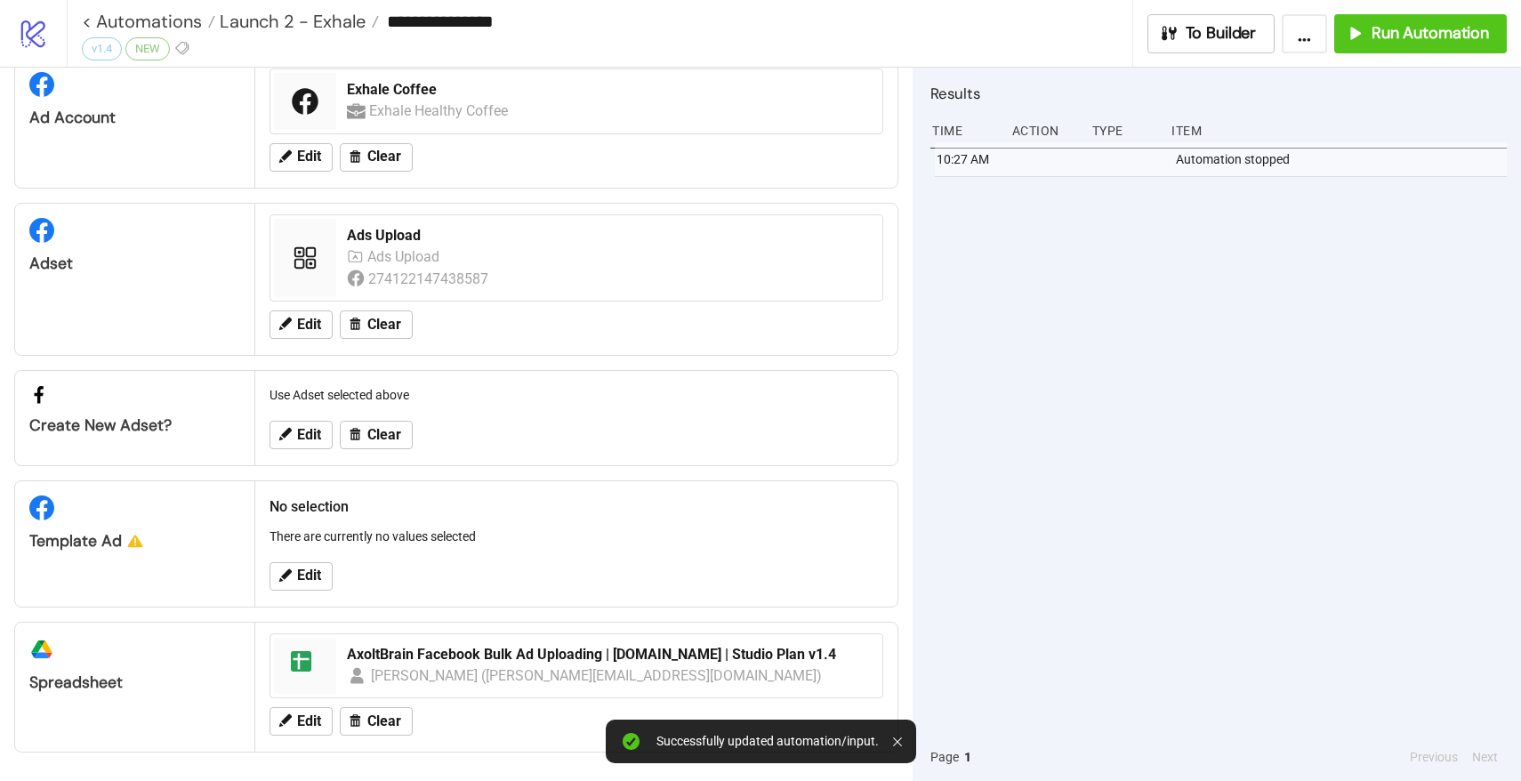
click at [311, 561] on div "Edit" at bounding box center [576, 576] width 628 height 46
click at [311, 575] on span "Edit" at bounding box center [309, 576] width 24 height 16
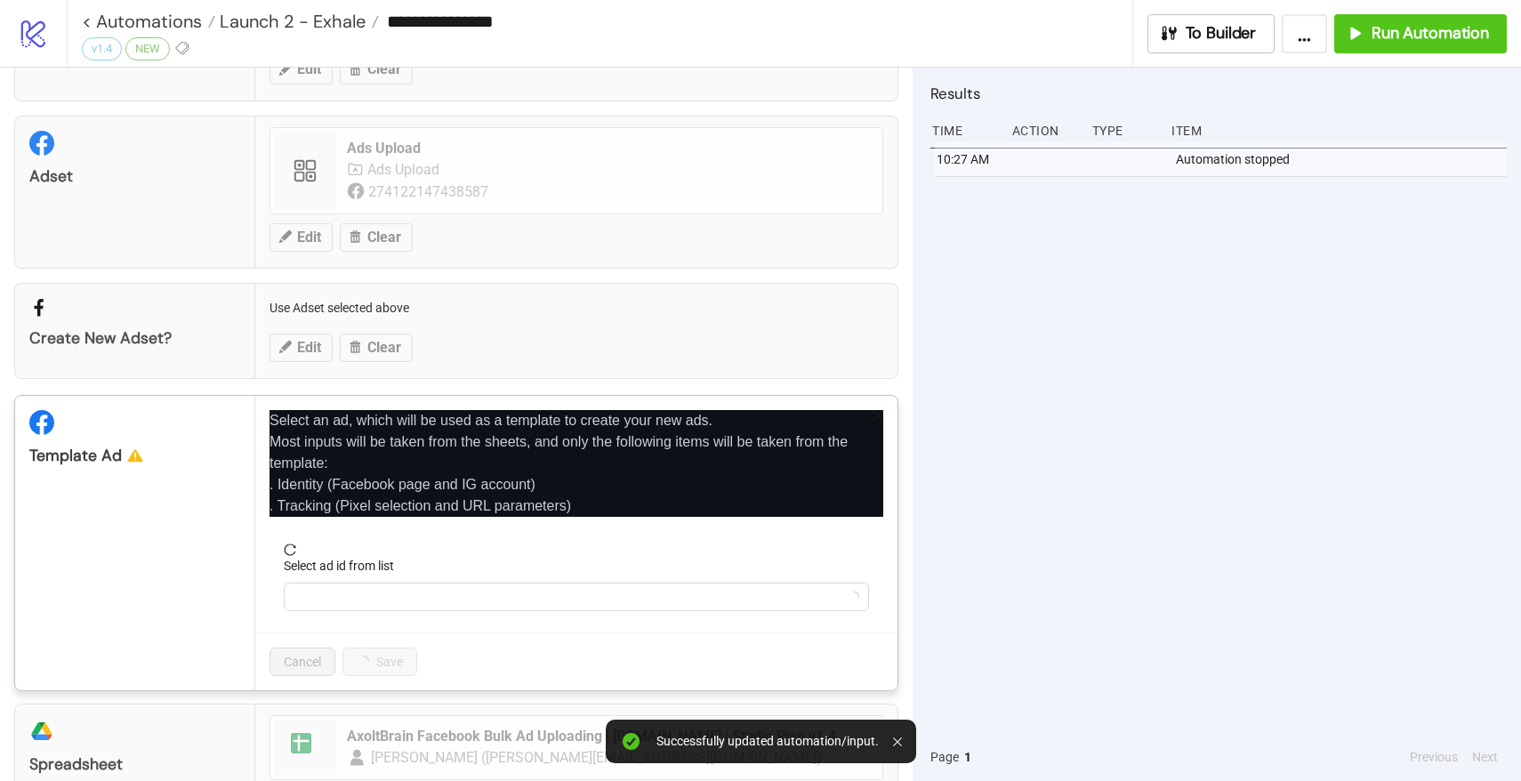
scroll to position [225, 0]
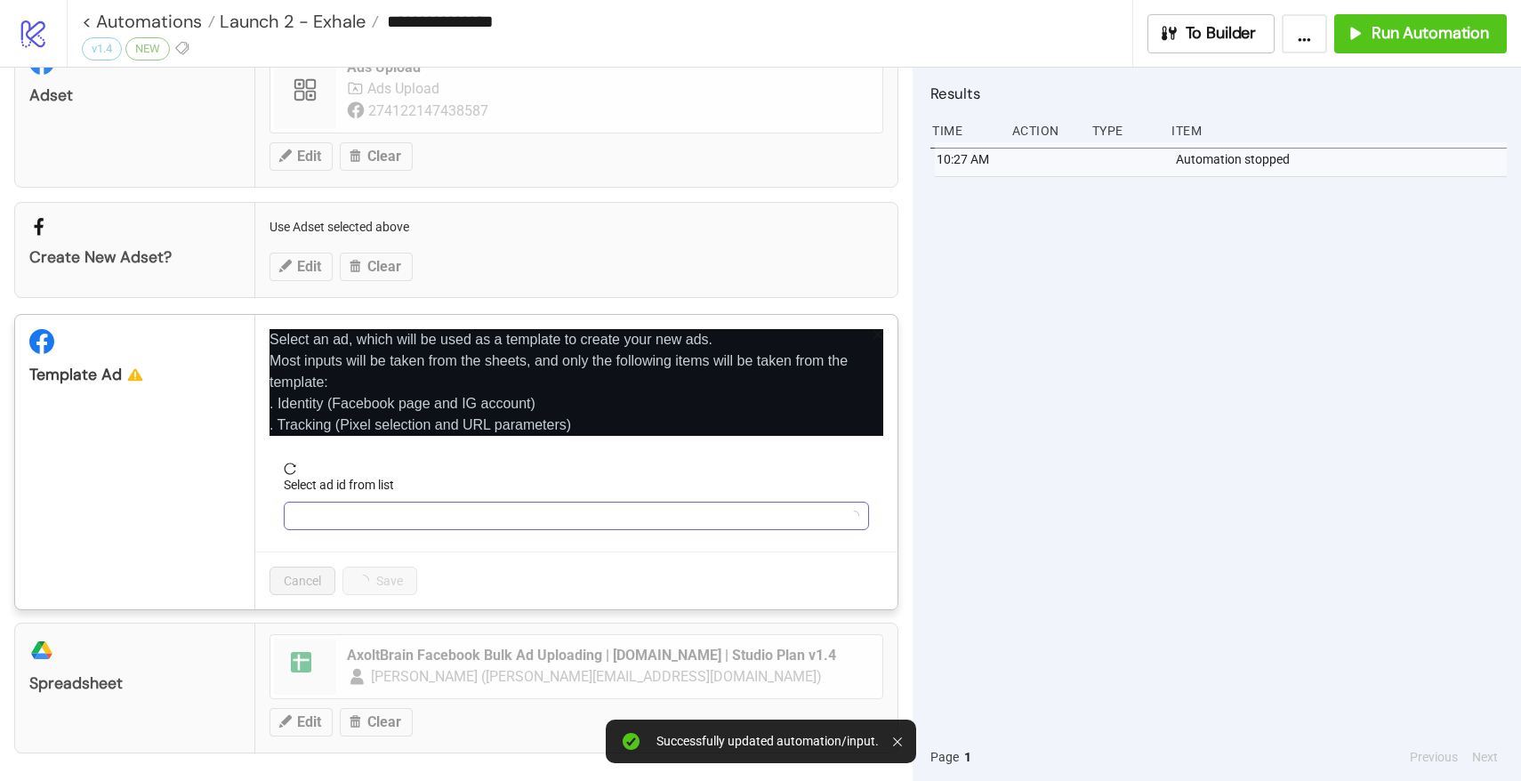
click at [350, 521] on input "Select ad id from list" at bounding box center [569, 516] width 548 height 27
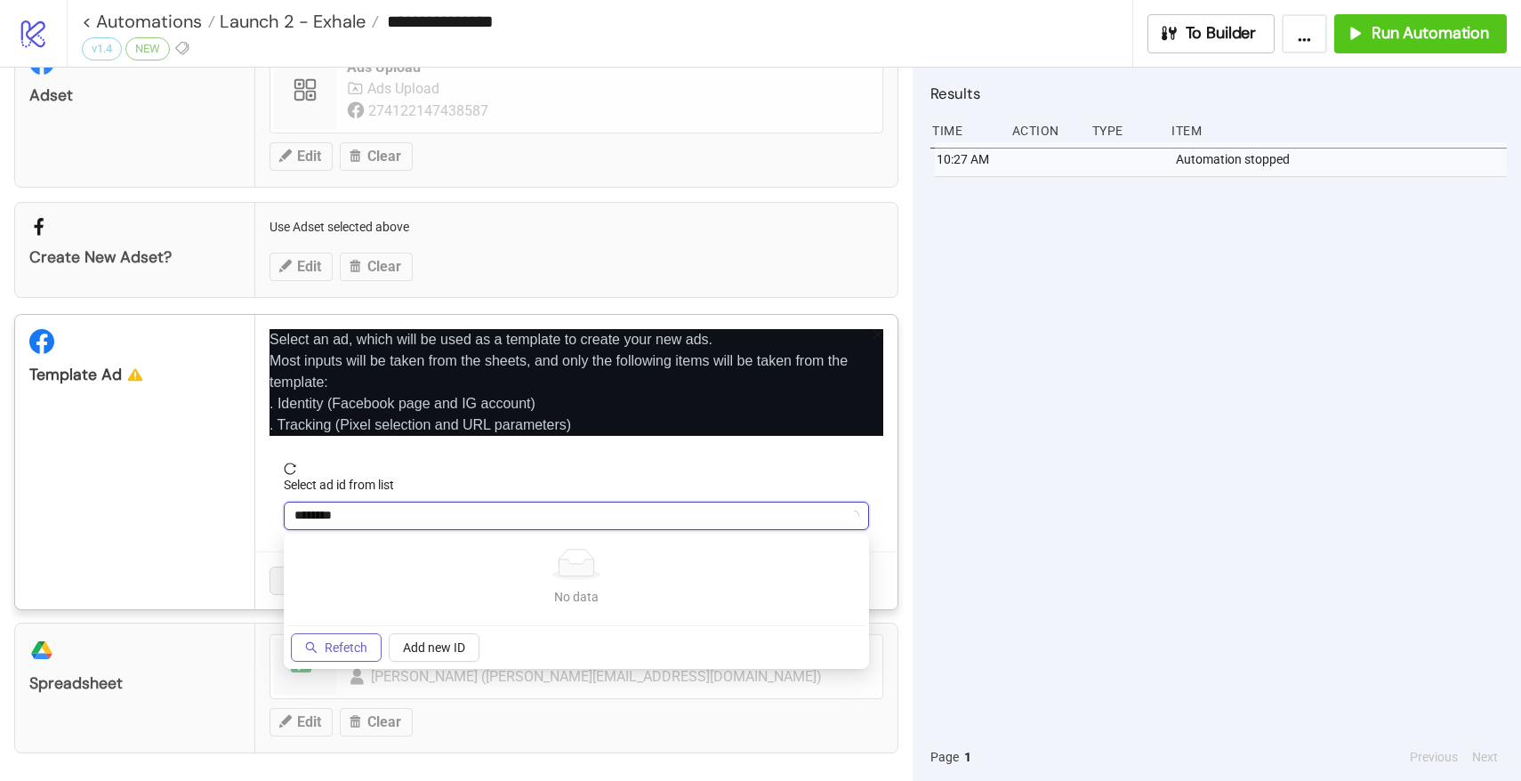
type input "********"
click at [351, 642] on span "Refetch" at bounding box center [346, 648] width 43 height 14
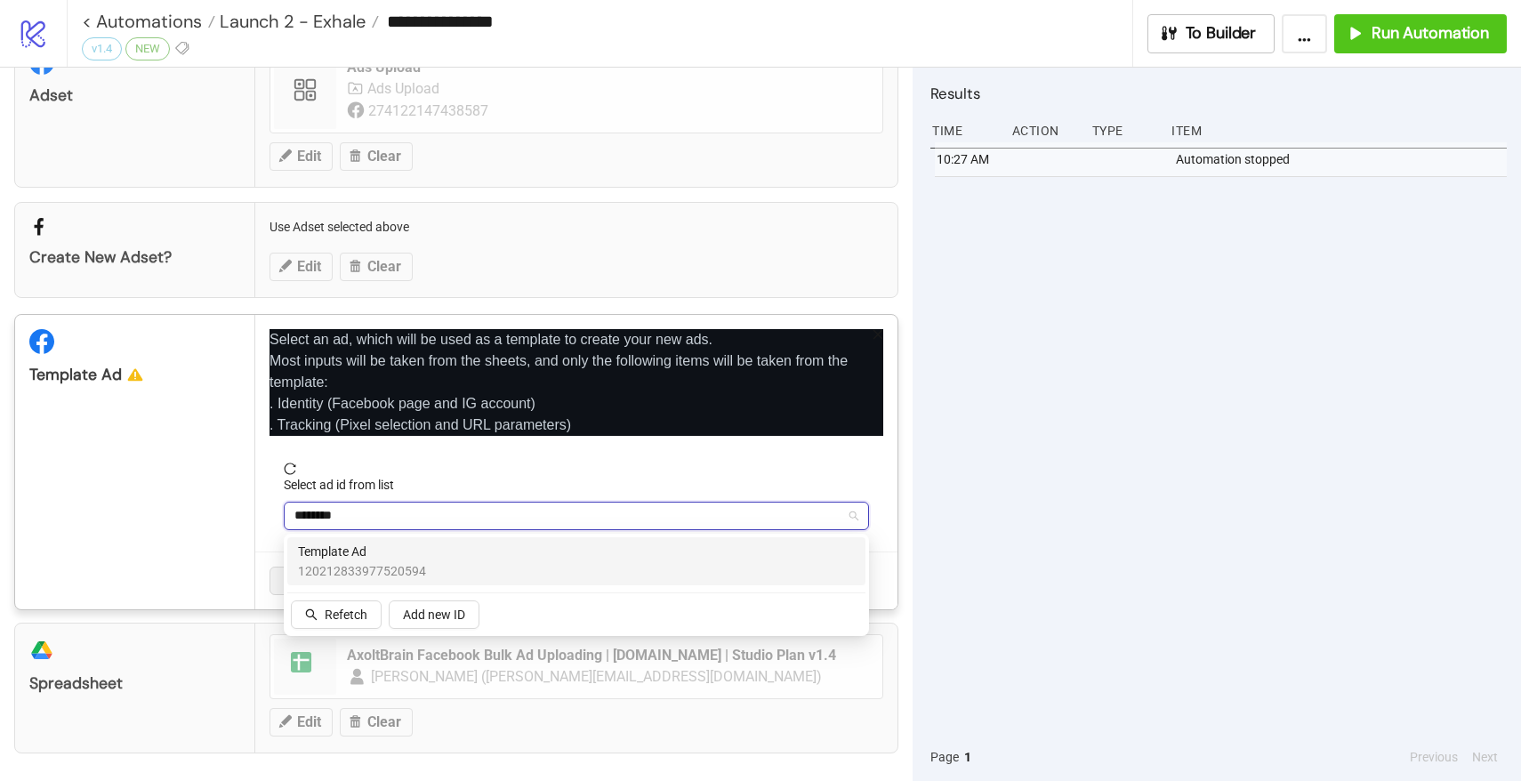
click at [366, 551] on span "Template Ad" at bounding box center [362, 552] width 128 height 20
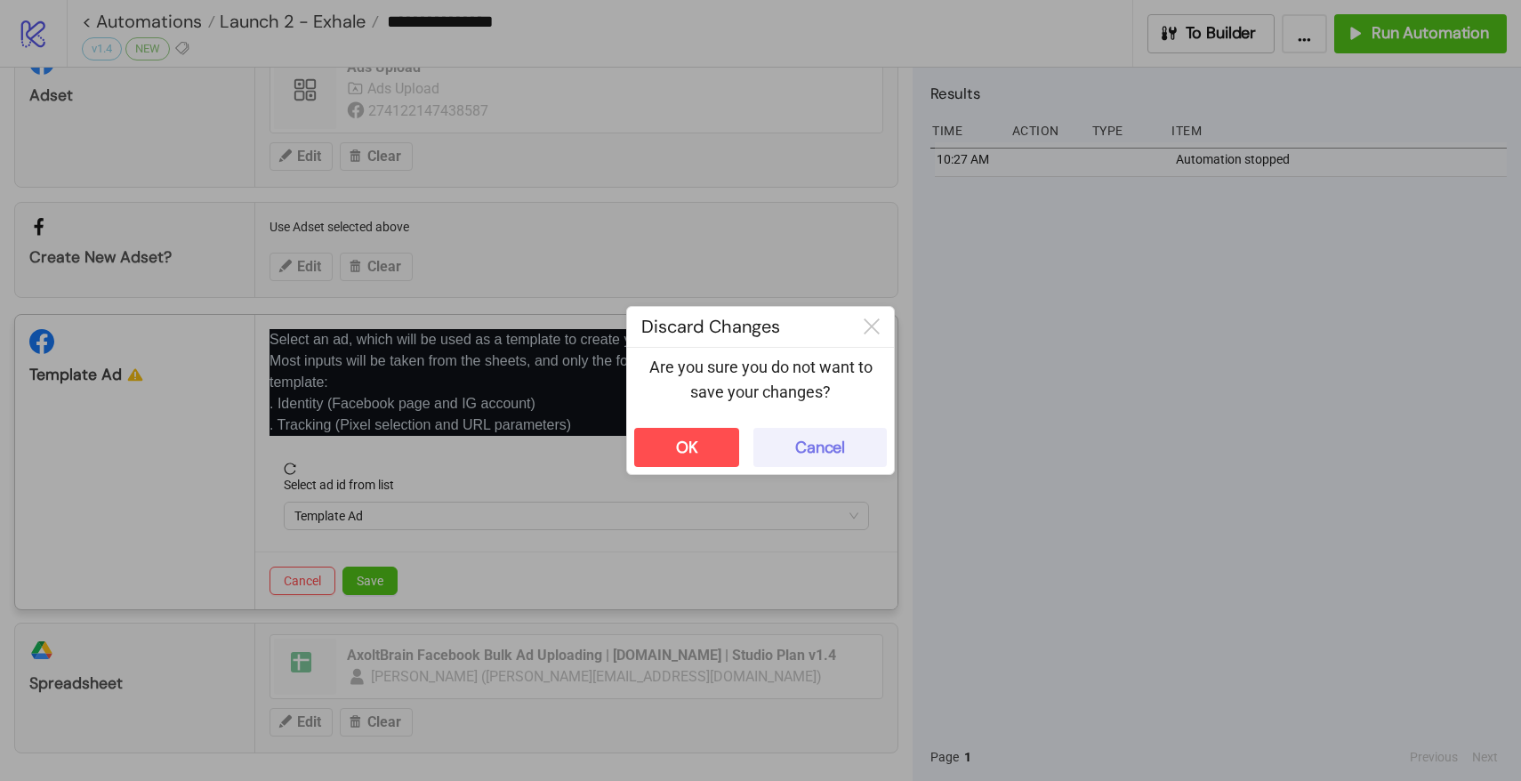
click at [851, 447] on button "Cancel" at bounding box center [820, 447] width 133 height 39
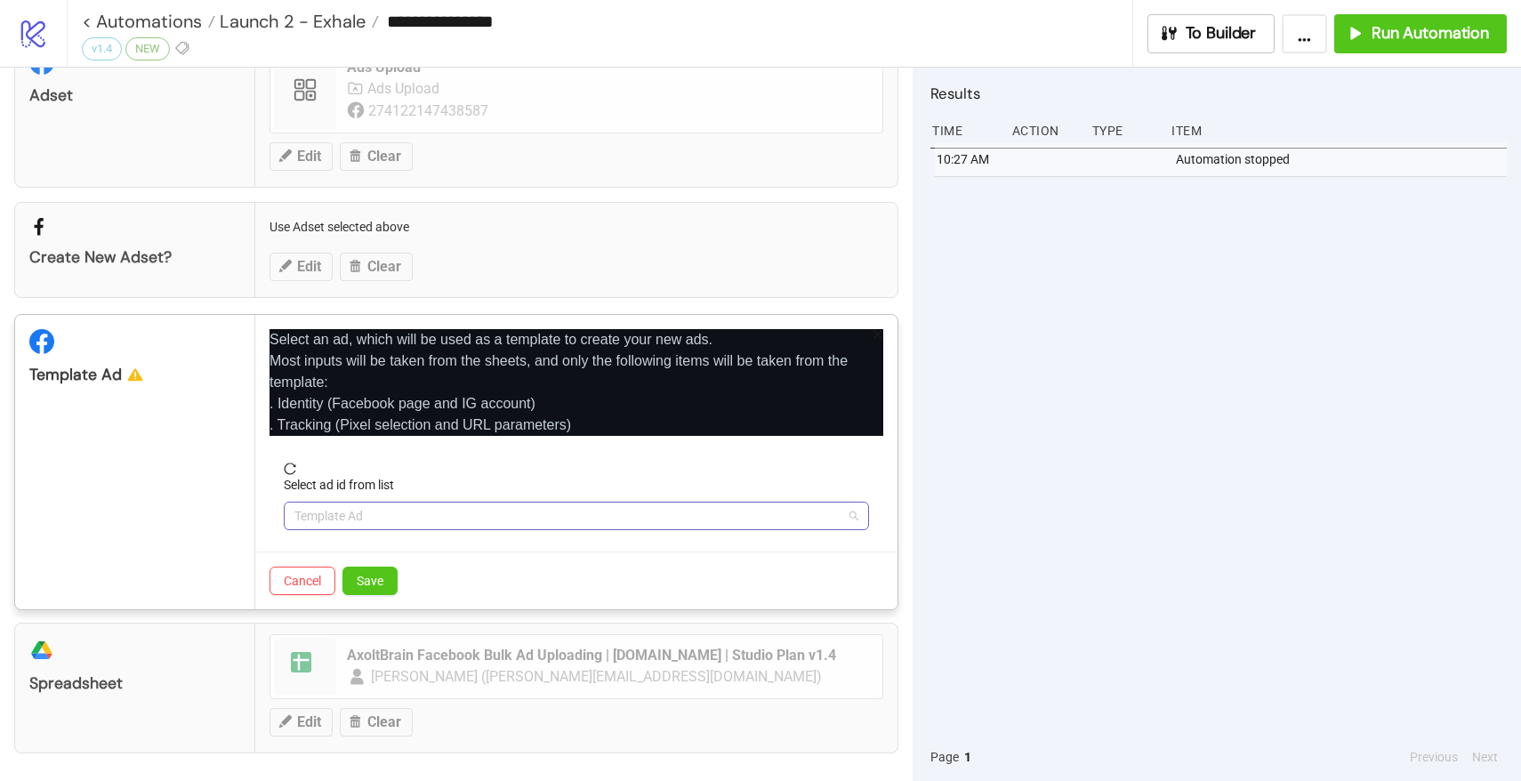
click at [428, 521] on span "Template Ad" at bounding box center [577, 516] width 564 height 27
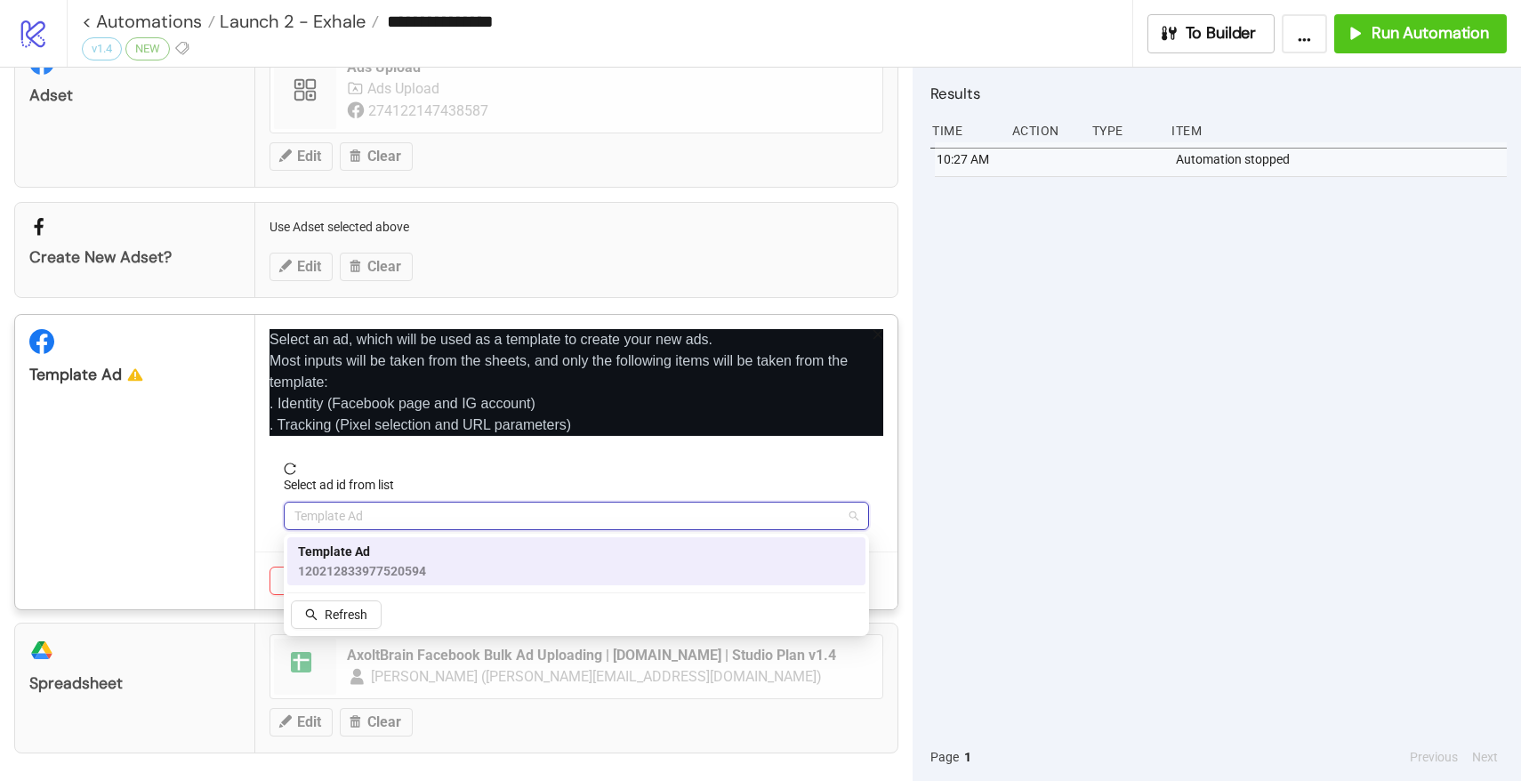
click at [382, 565] on span "120212833977520594" at bounding box center [362, 571] width 128 height 20
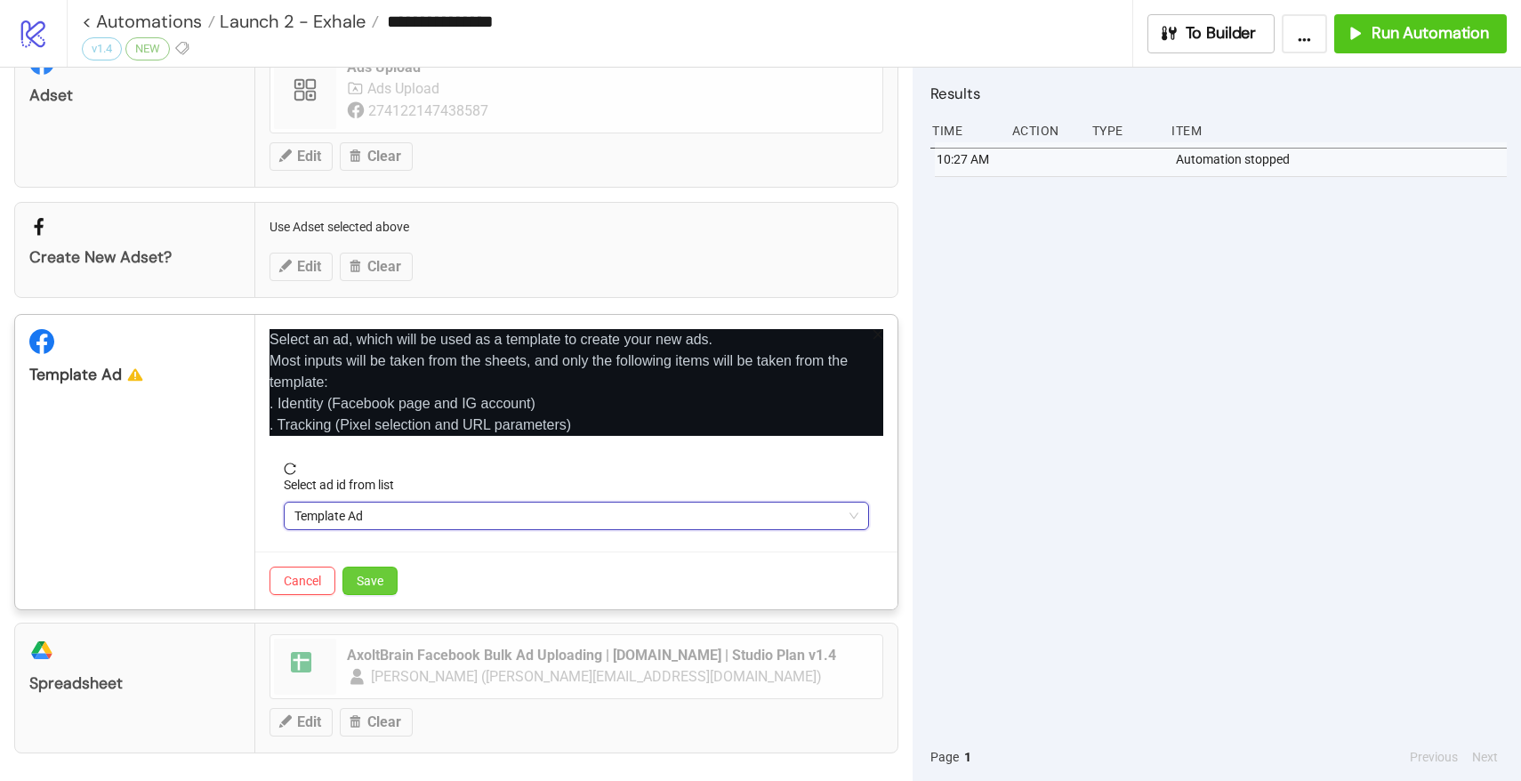
click at [375, 578] on span "Save" at bounding box center [370, 581] width 27 height 14
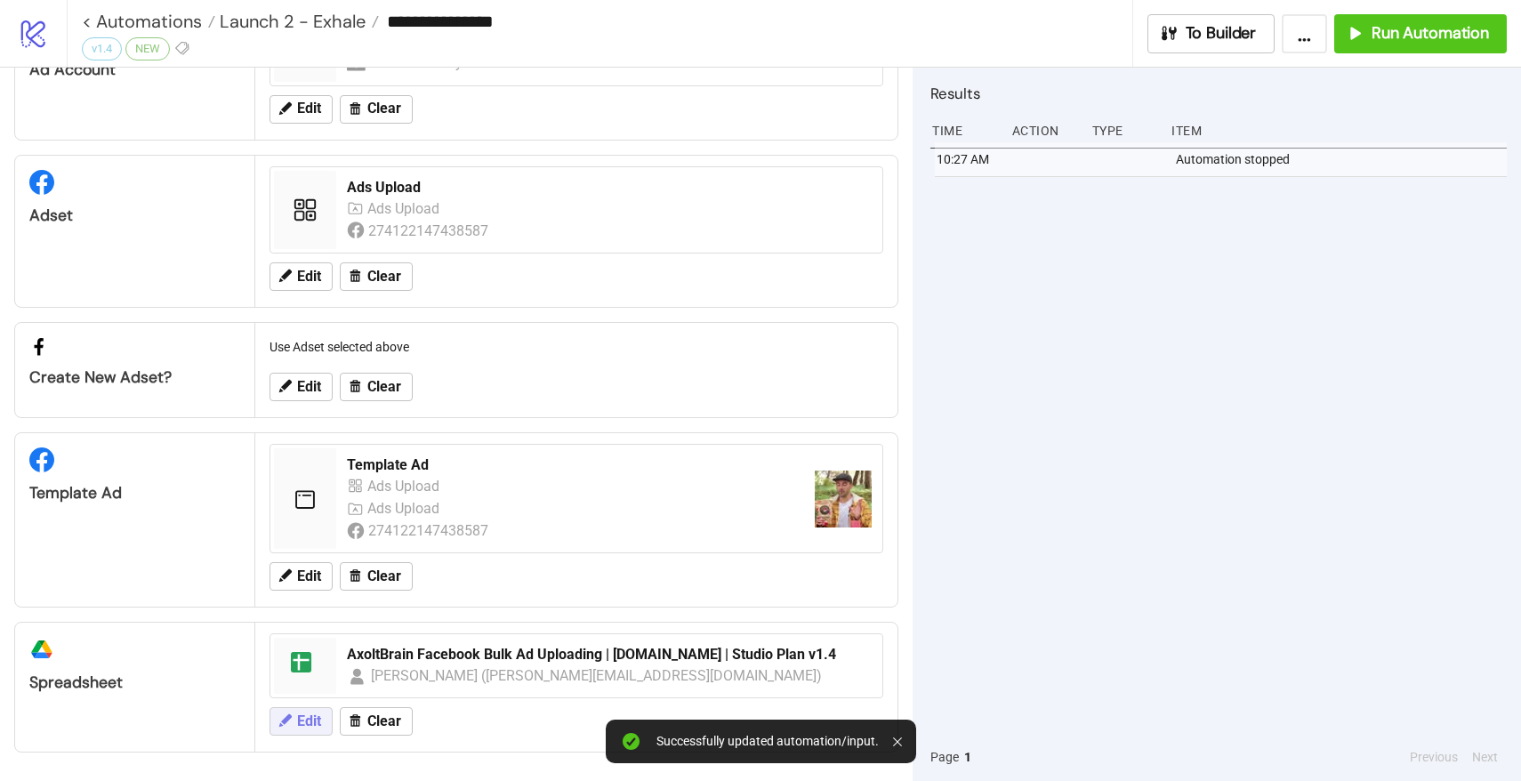
click at [297, 729] on span "Edit" at bounding box center [309, 722] width 24 height 16
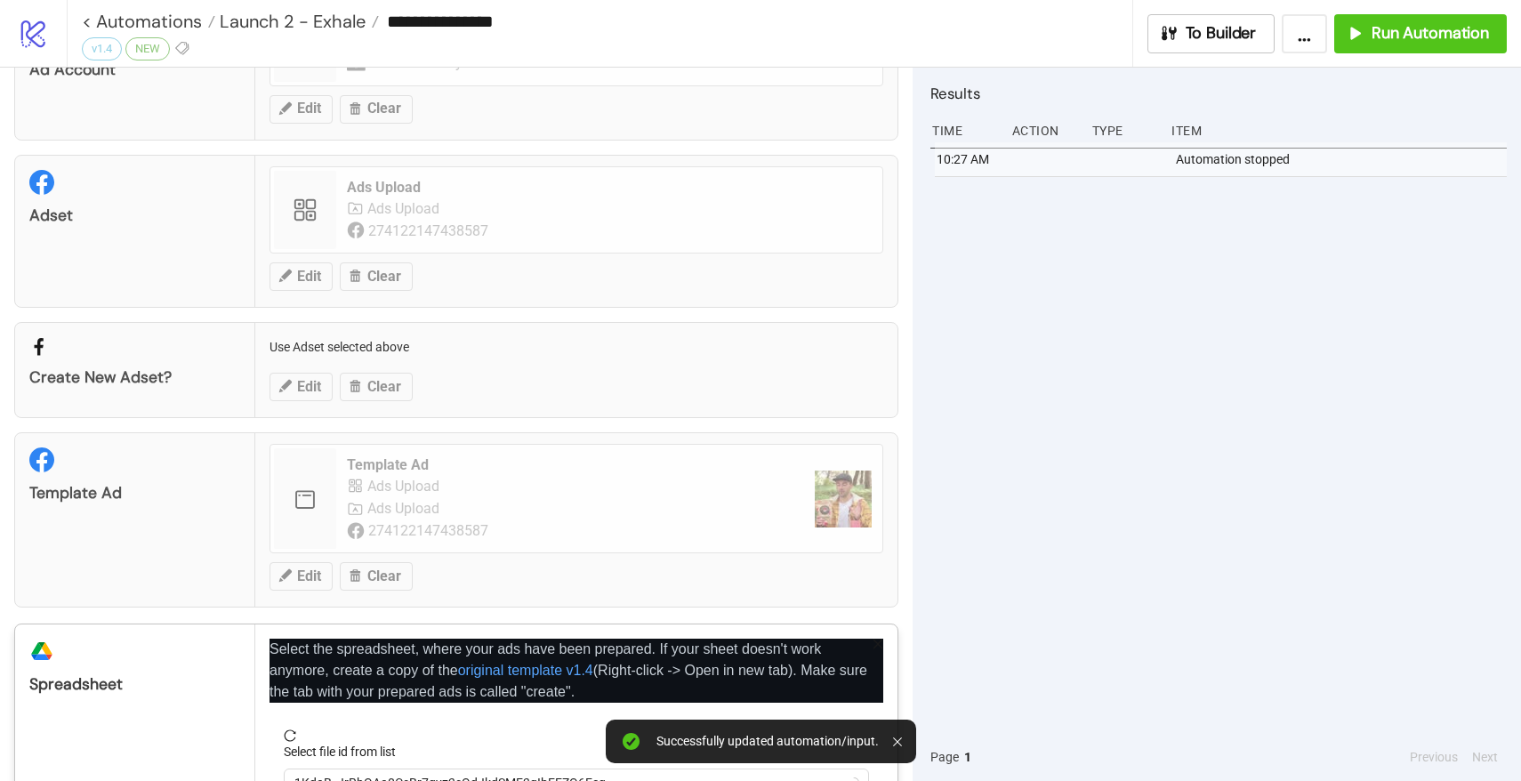
scroll to position [228, 0]
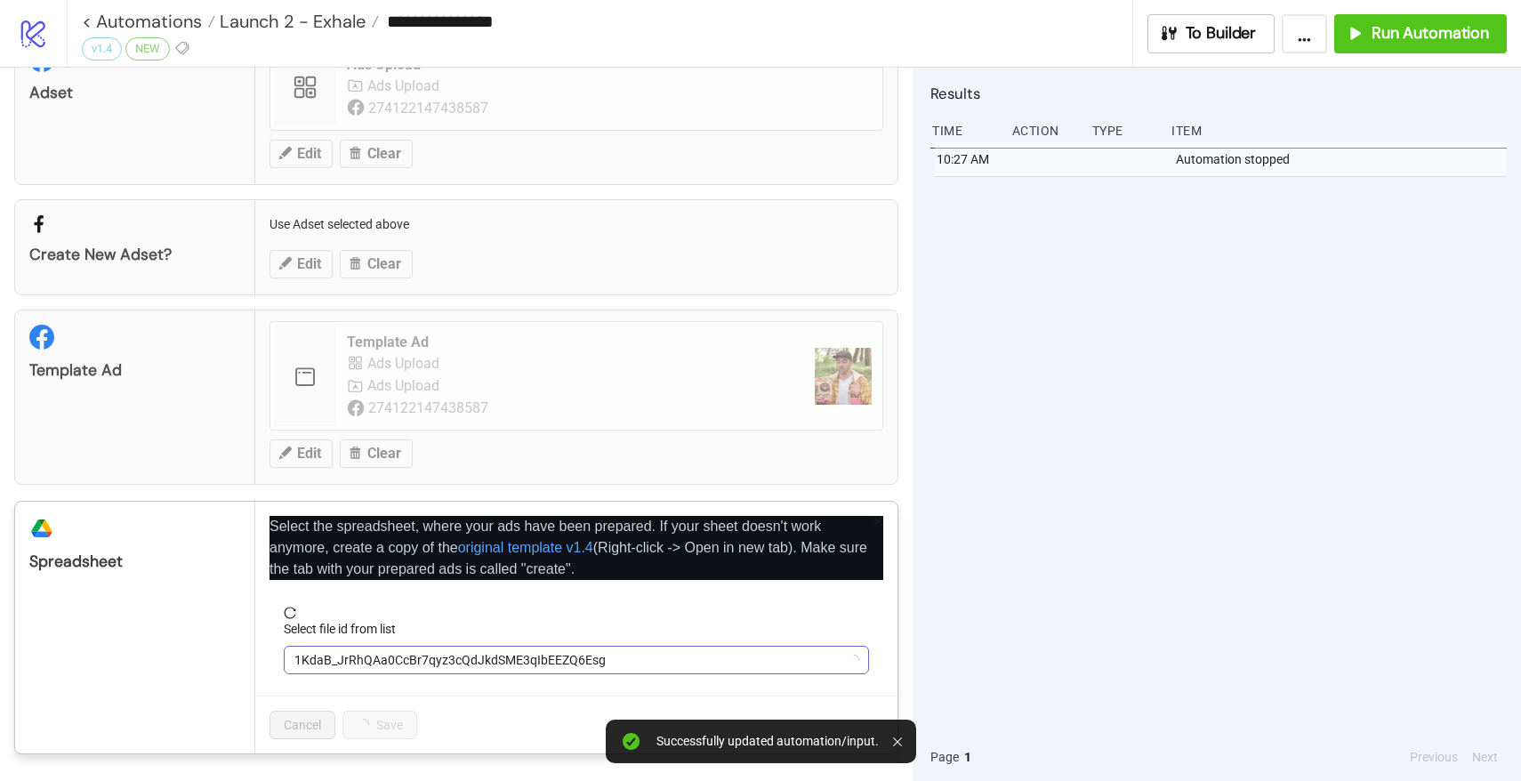
click at [357, 656] on span "1KdaB_JrRhQAa0CcBr7qyz3cQdJkdSME3qIbEEZQ6Esg" at bounding box center [577, 660] width 564 height 27
click at [357, 656] on span "AxoltBrain Facebook Bulk Ad Uploading | Kitchn.io | Studio Plan v1.4" at bounding box center [577, 660] width 564 height 27
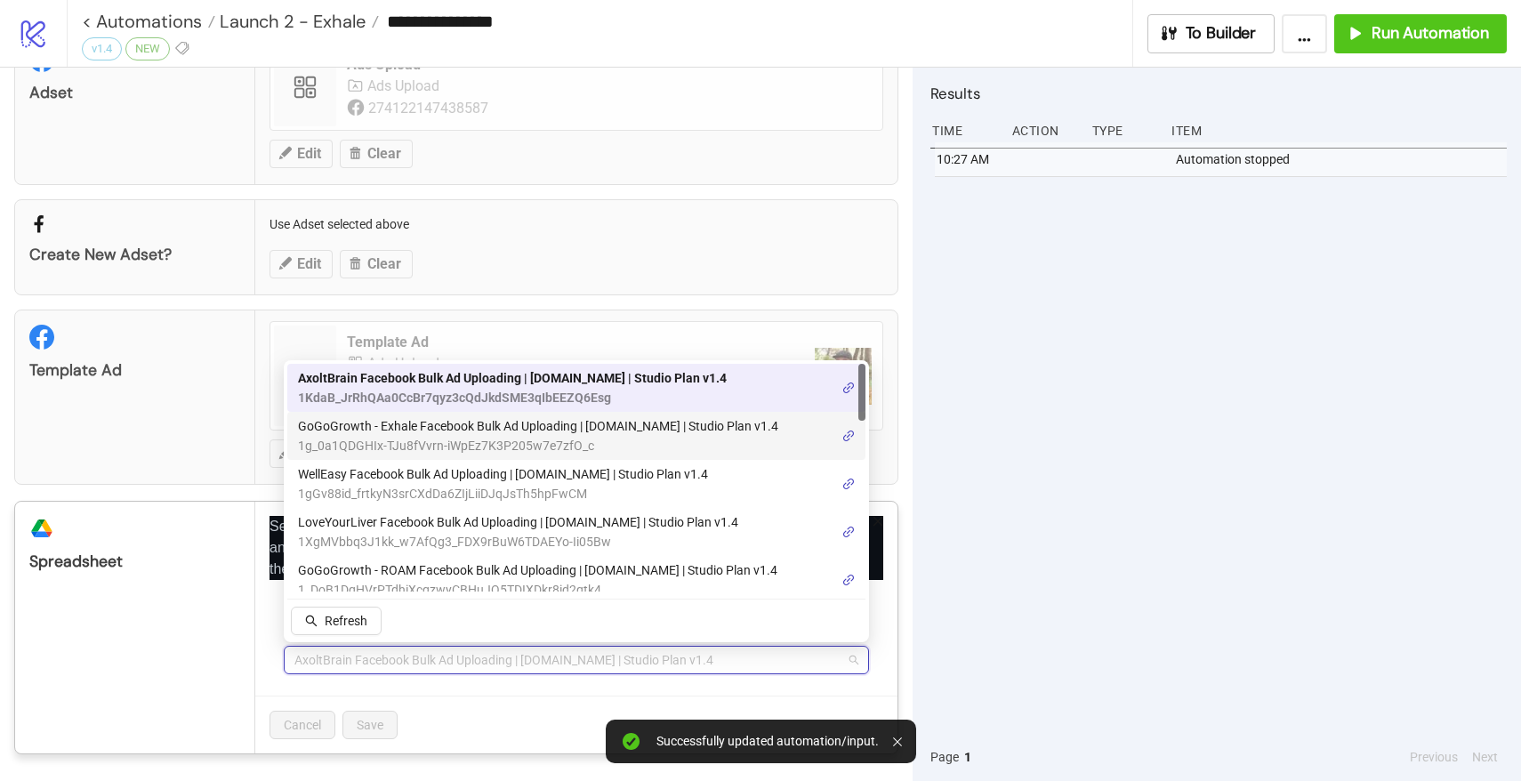
click at [393, 424] on span "GoGoGrowth - Exhale Facebook Bulk Ad Uploading | Kitchn.io | Studio Plan v1.4" at bounding box center [538, 426] width 480 height 20
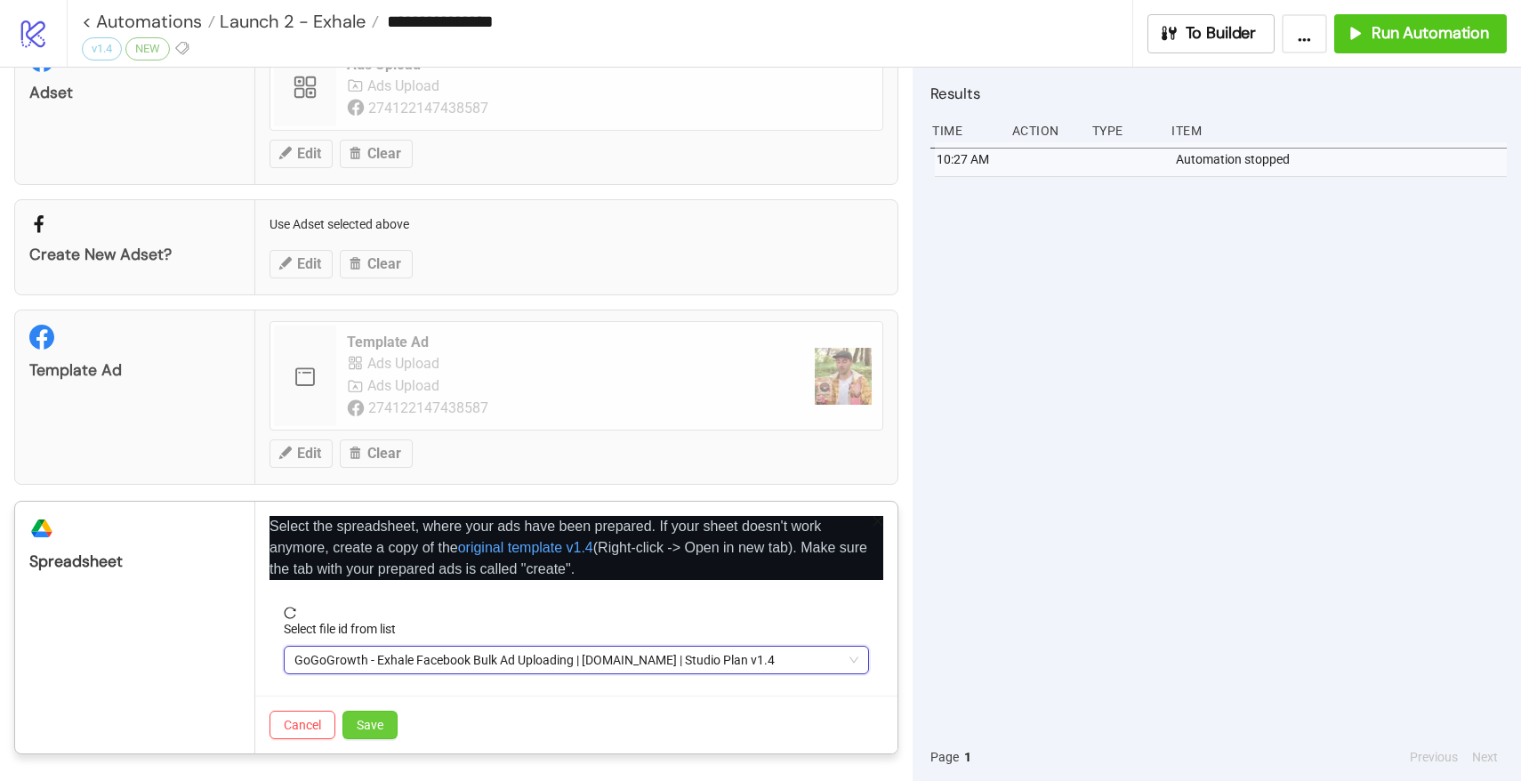
click at [380, 733] on button "Save" at bounding box center [370, 725] width 55 height 28
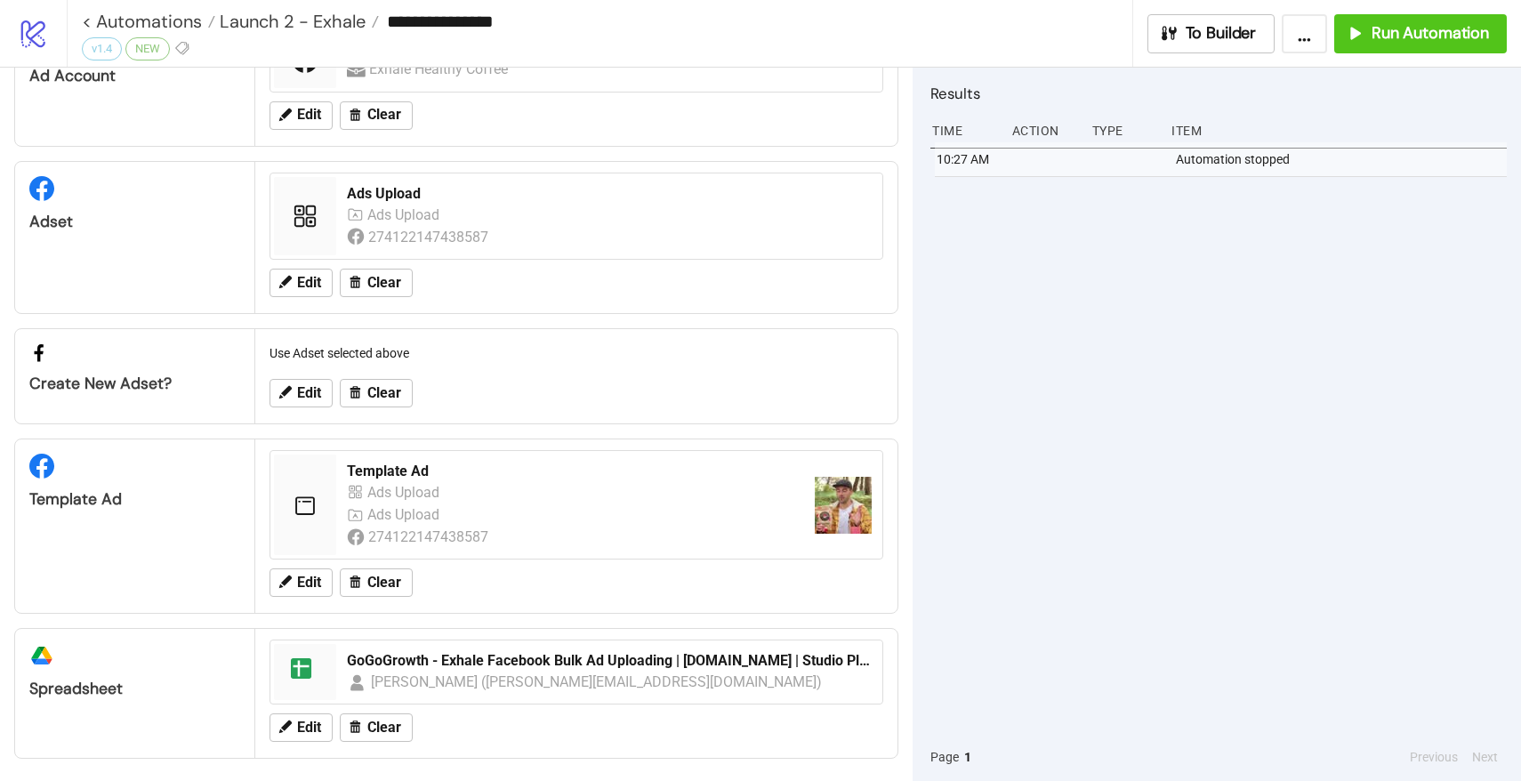
scroll to position [0, 0]
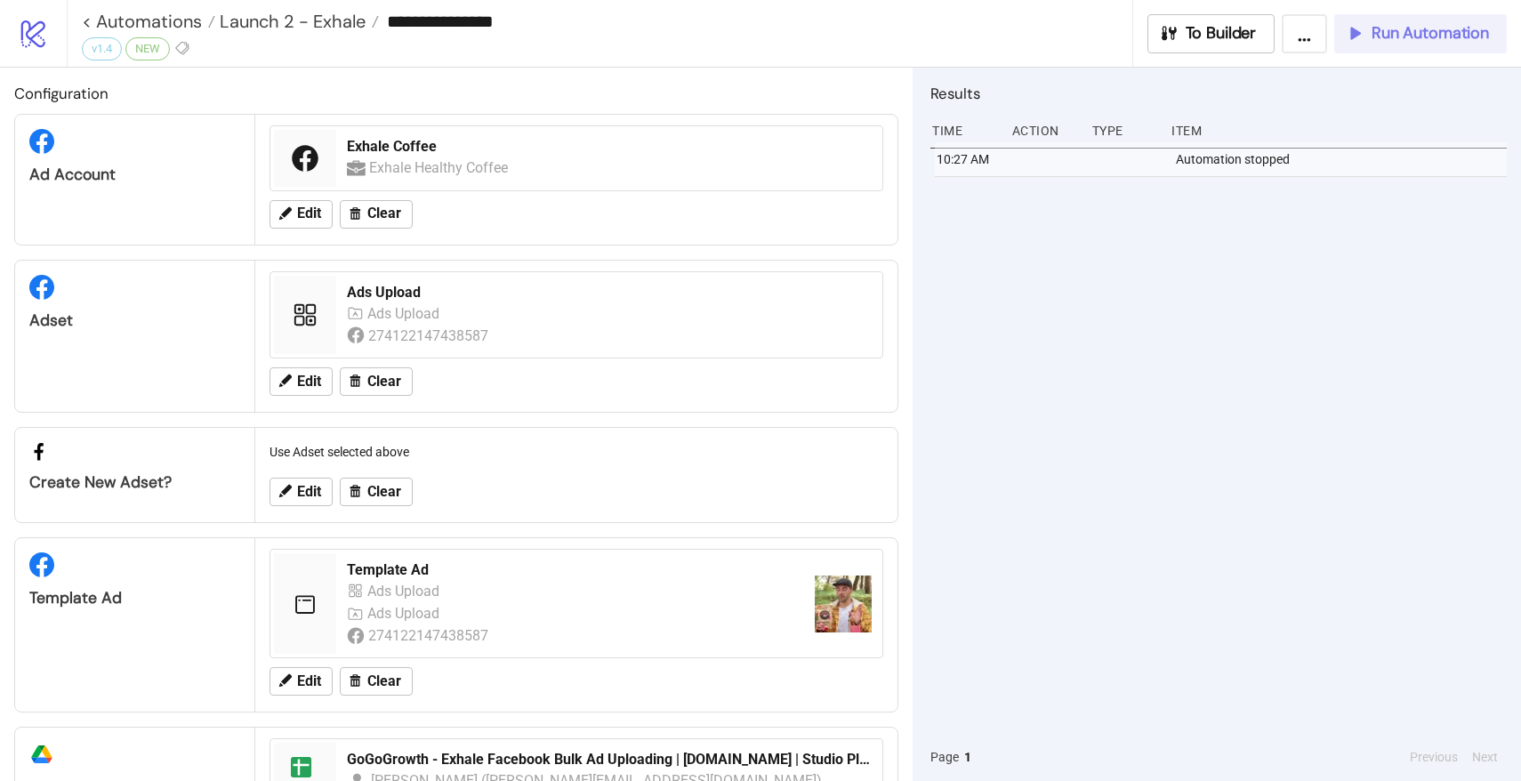
click at [1360, 50] on button "Run Automation" at bounding box center [1421, 33] width 173 height 39
